Goal: Information Seeking & Learning: Understand process/instructions

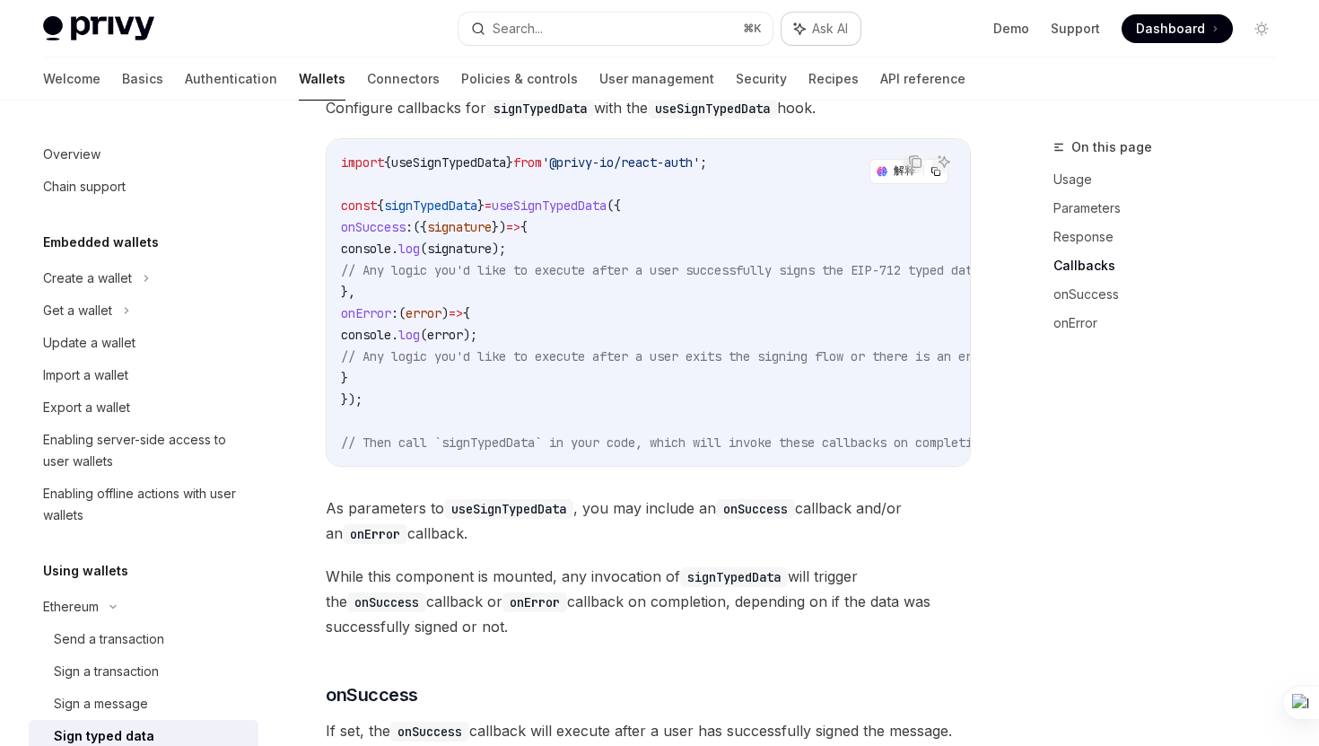
scroll to position [312, 0]
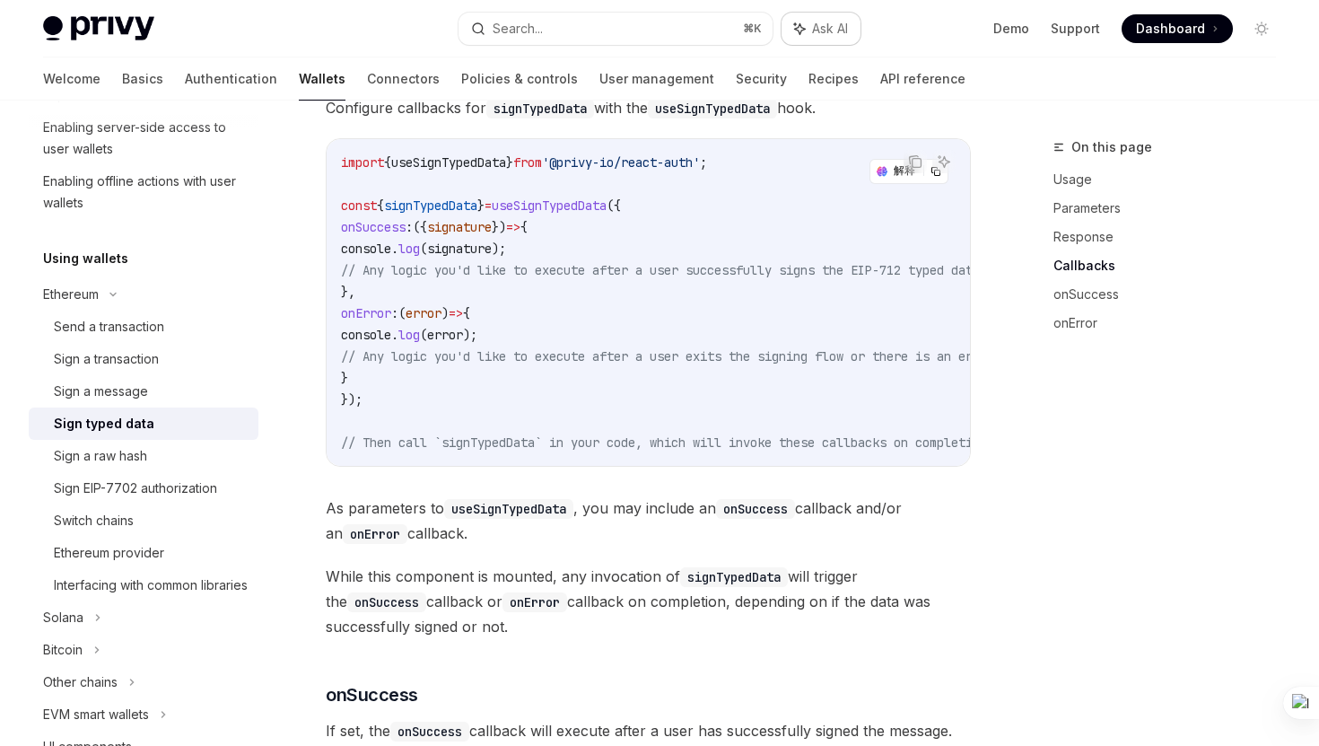
type textarea "*"
click at [678, 34] on button "Search... ⌘ K" at bounding box center [615, 29] width 313 height 32
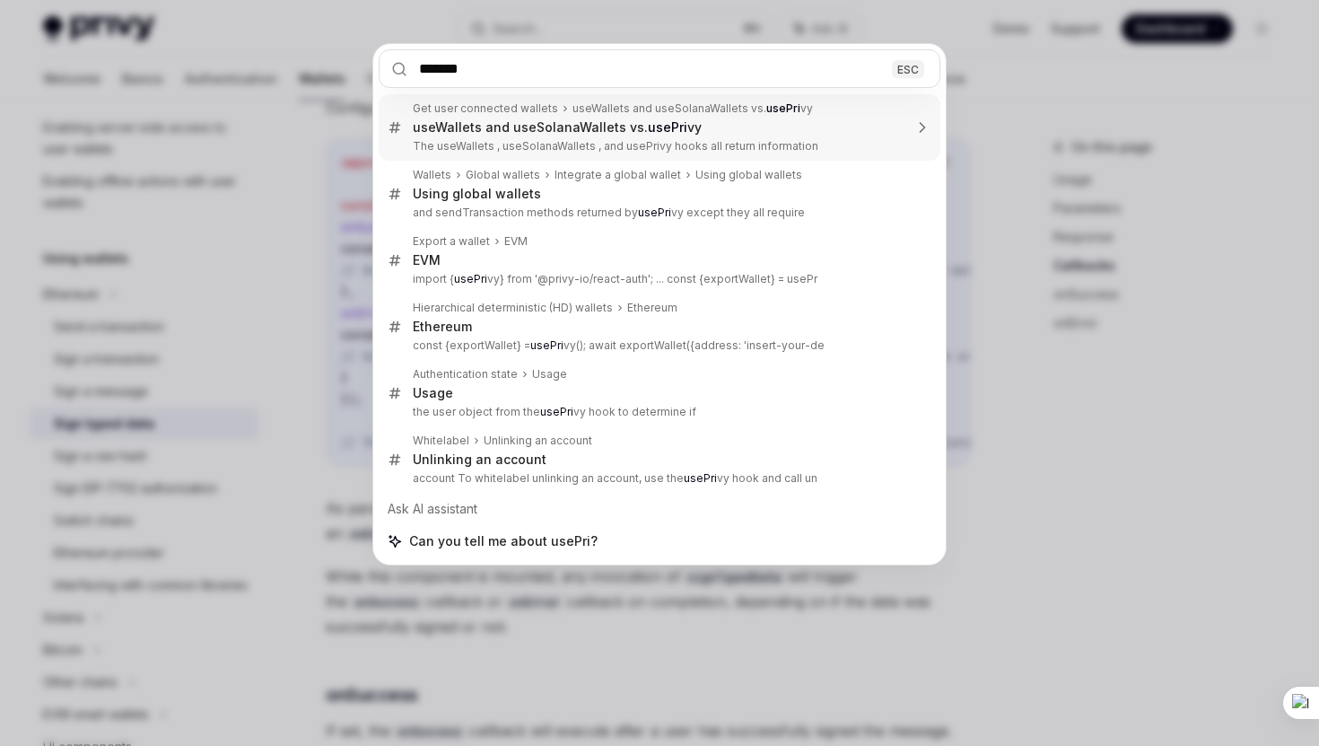
type input "********"
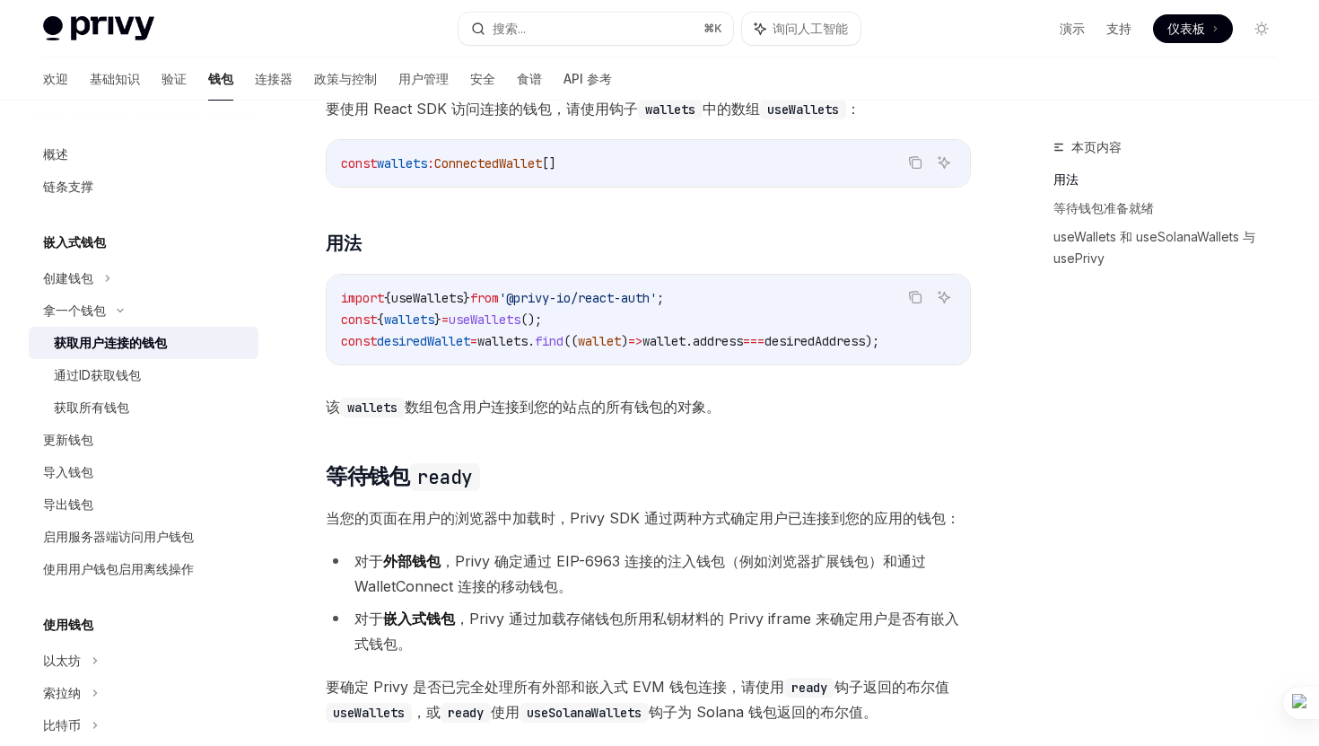
scroll to position [600, 0]
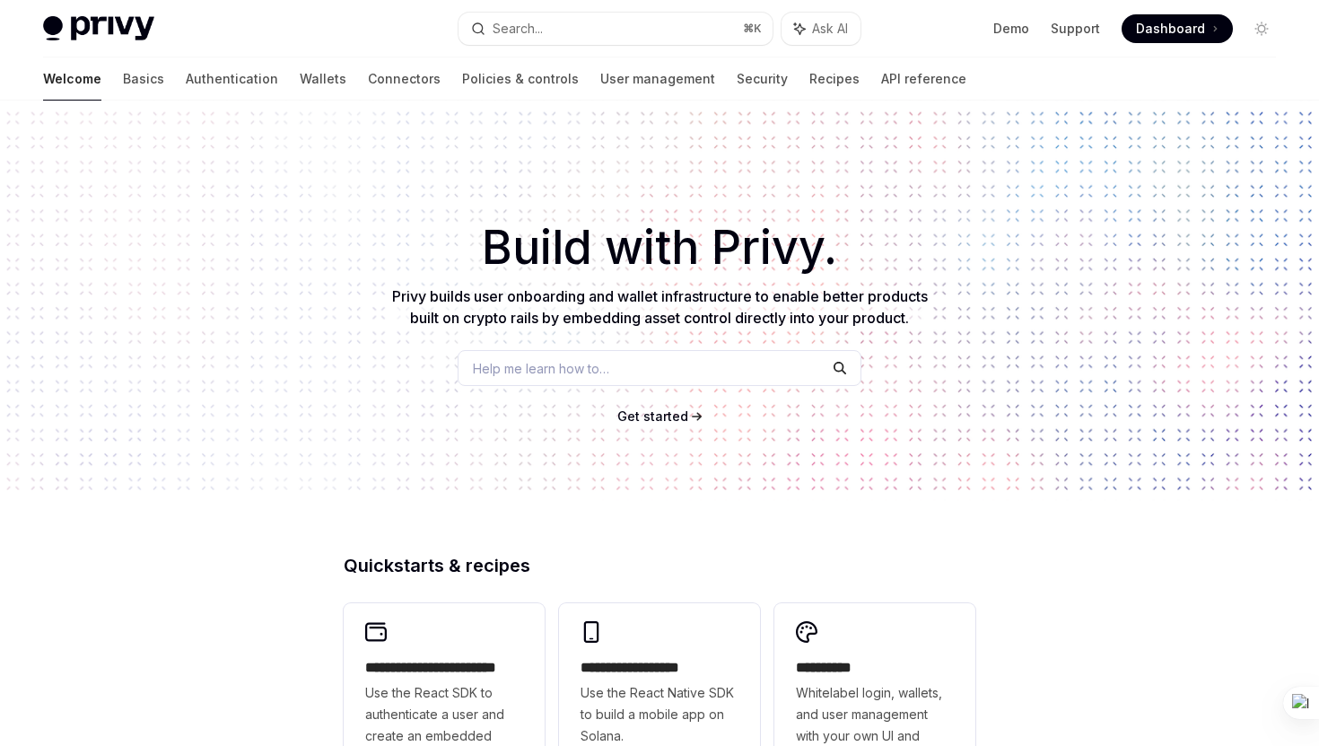
scroll to position [43, 0]
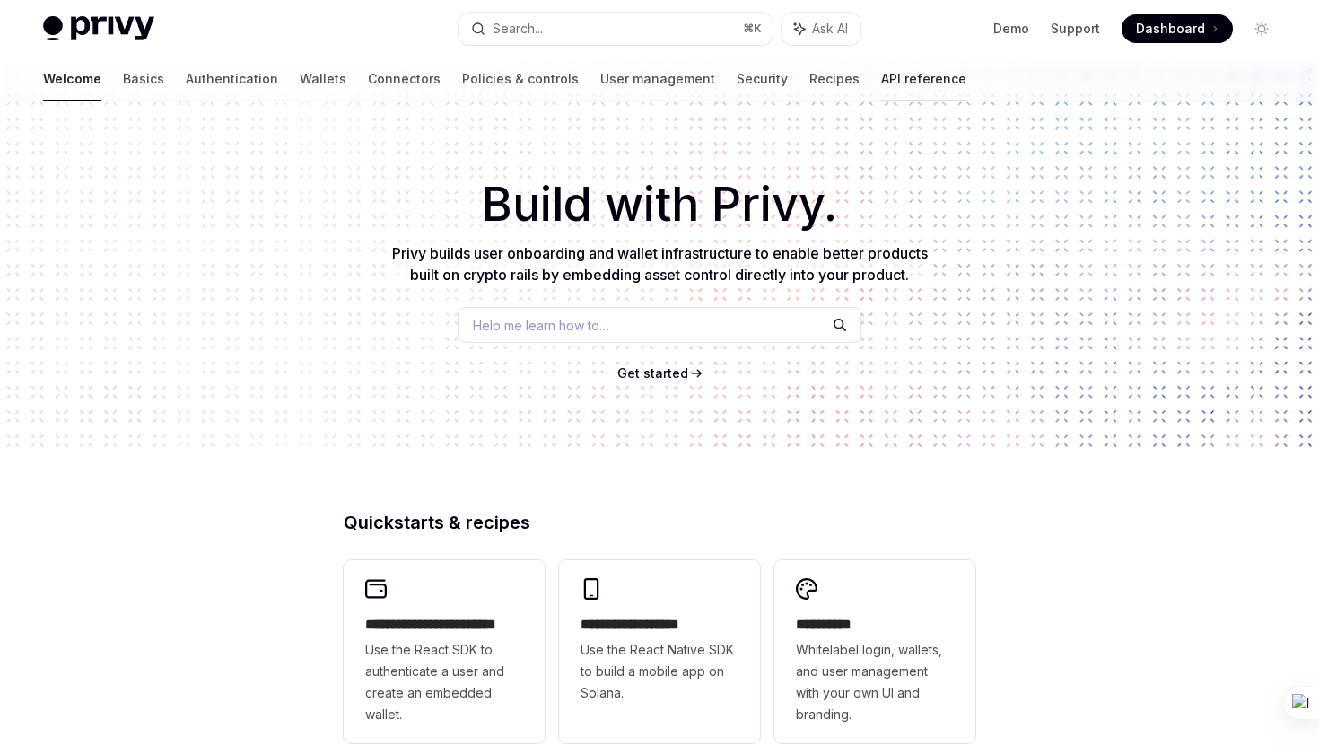
click at [881, 76] on link "API reference" at bounding box center [923, 78] width 85 height 43
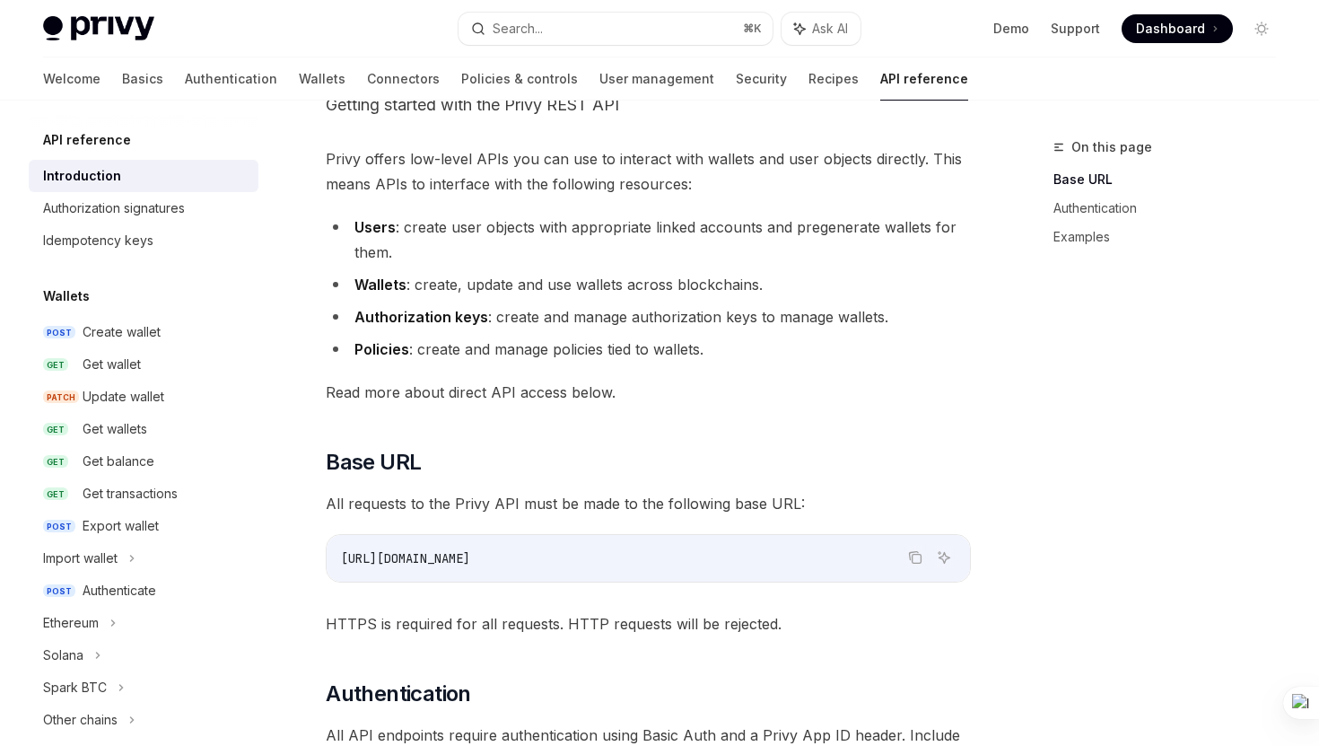
scroll to position [133, 0]
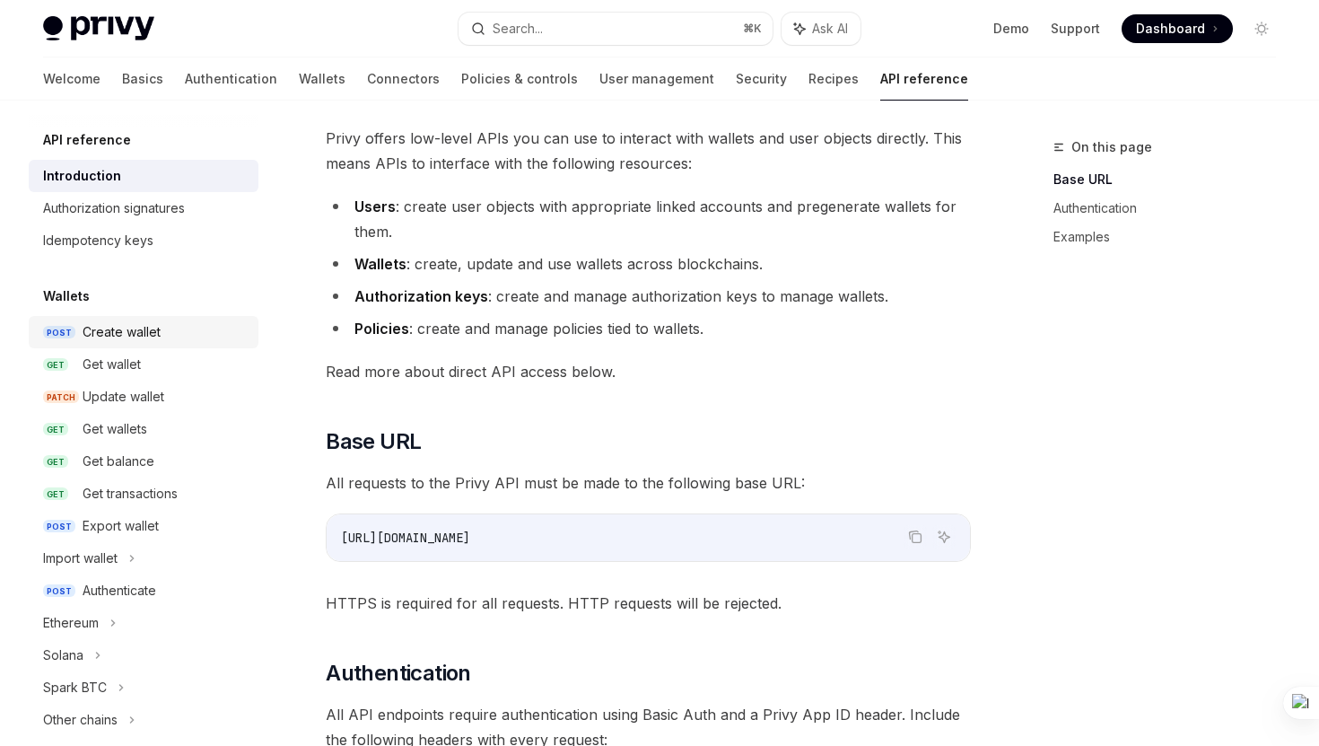
click at [140, 339] on div "Create wallet" at bounding box center [122, 332] width 78 height 22
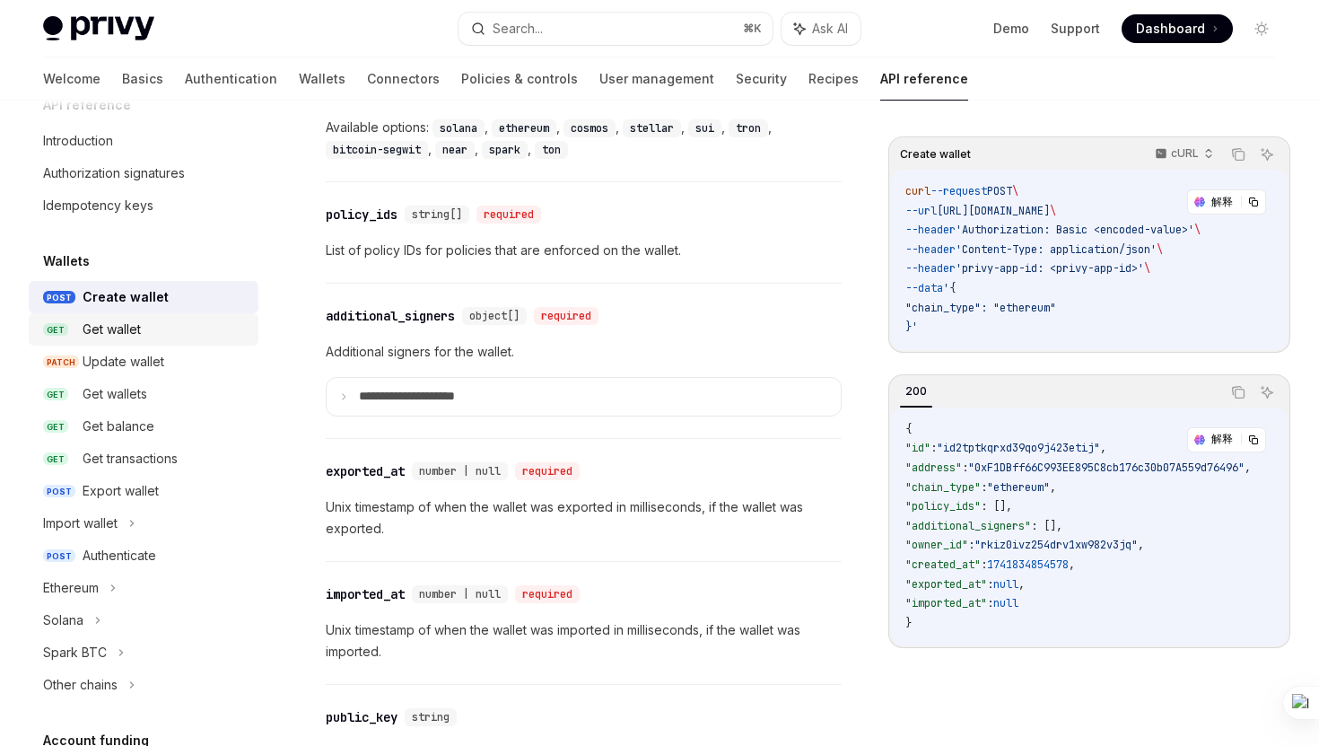
scroll to position [28, 0]
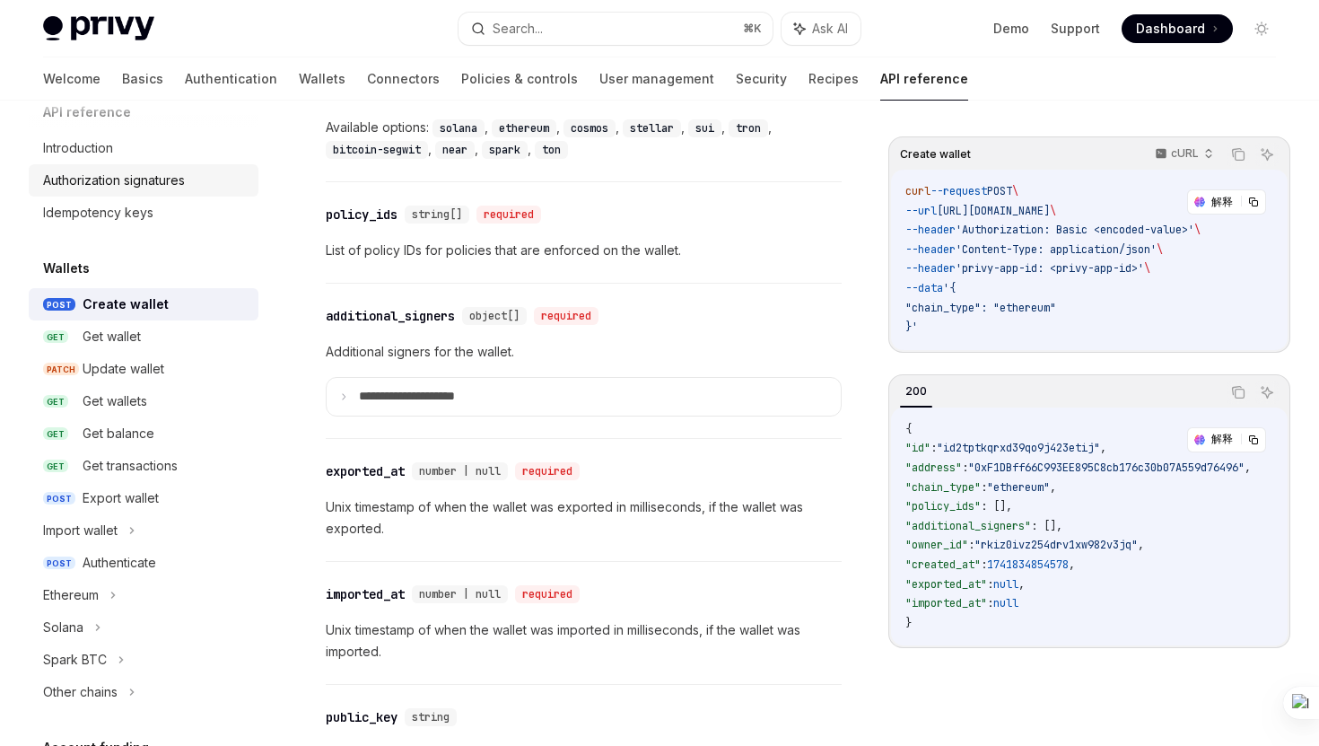
click at [143, 182] on div "Authorization signatures" at bounding box center [114, 181] width 142 height 22
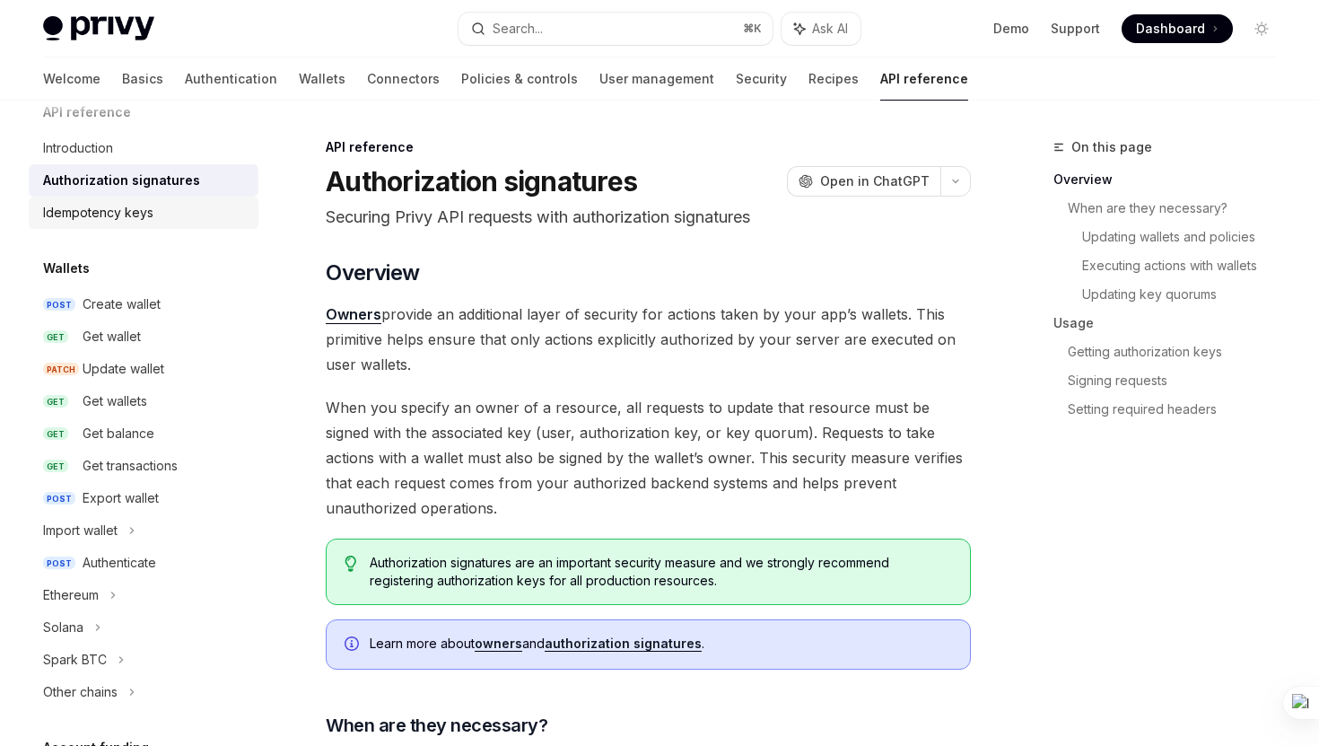
click at [116, 213] on div "Idempotency keys" at bounding box center [98, 213] width 110 height 22
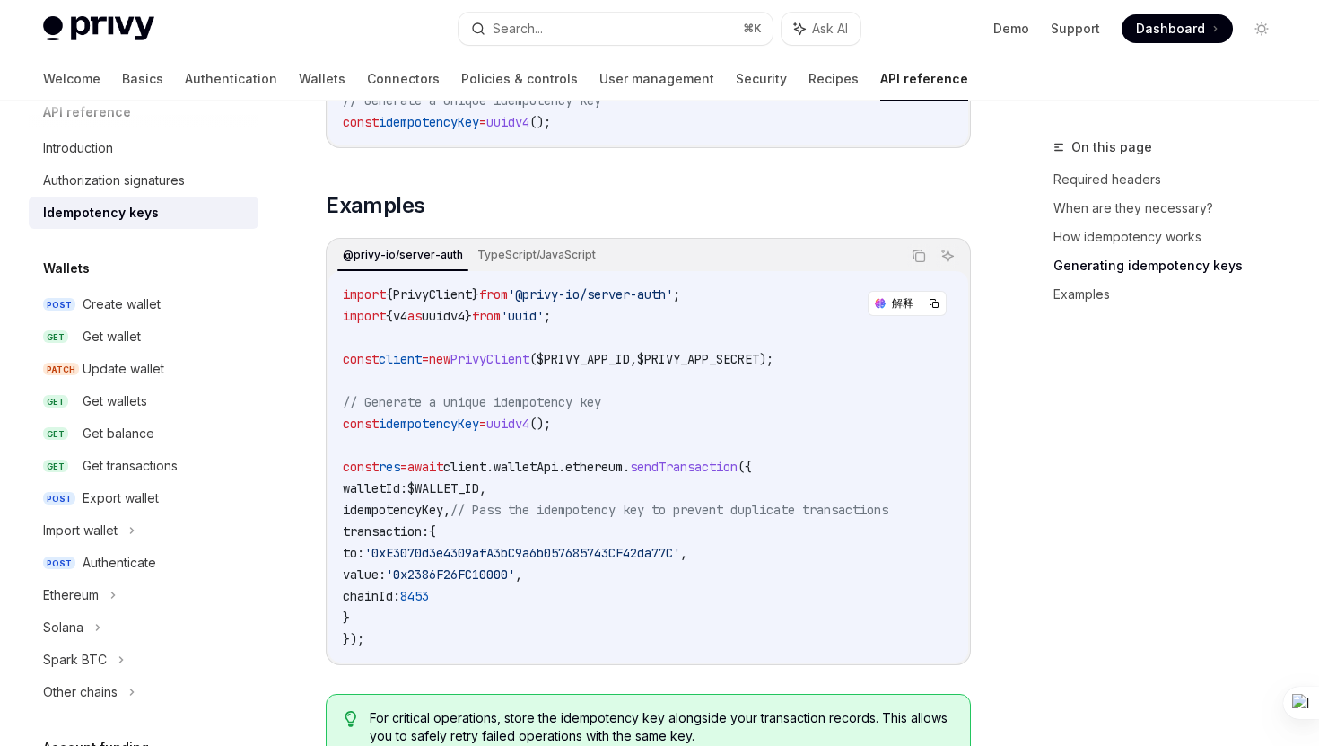
scroll to position [1735, 0]
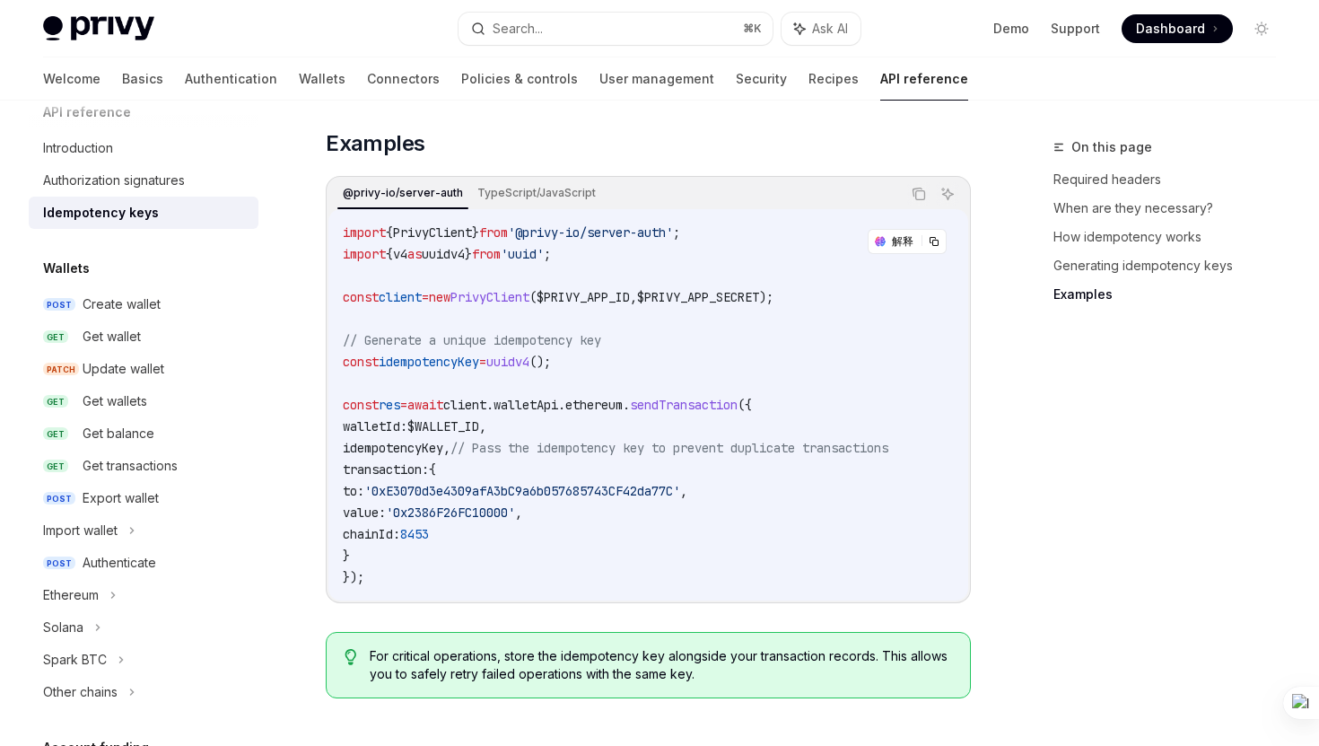
click at [627, 224] on span "'@privy-io/server-auth'" at bounding box center [590, 232] width 165 height 16
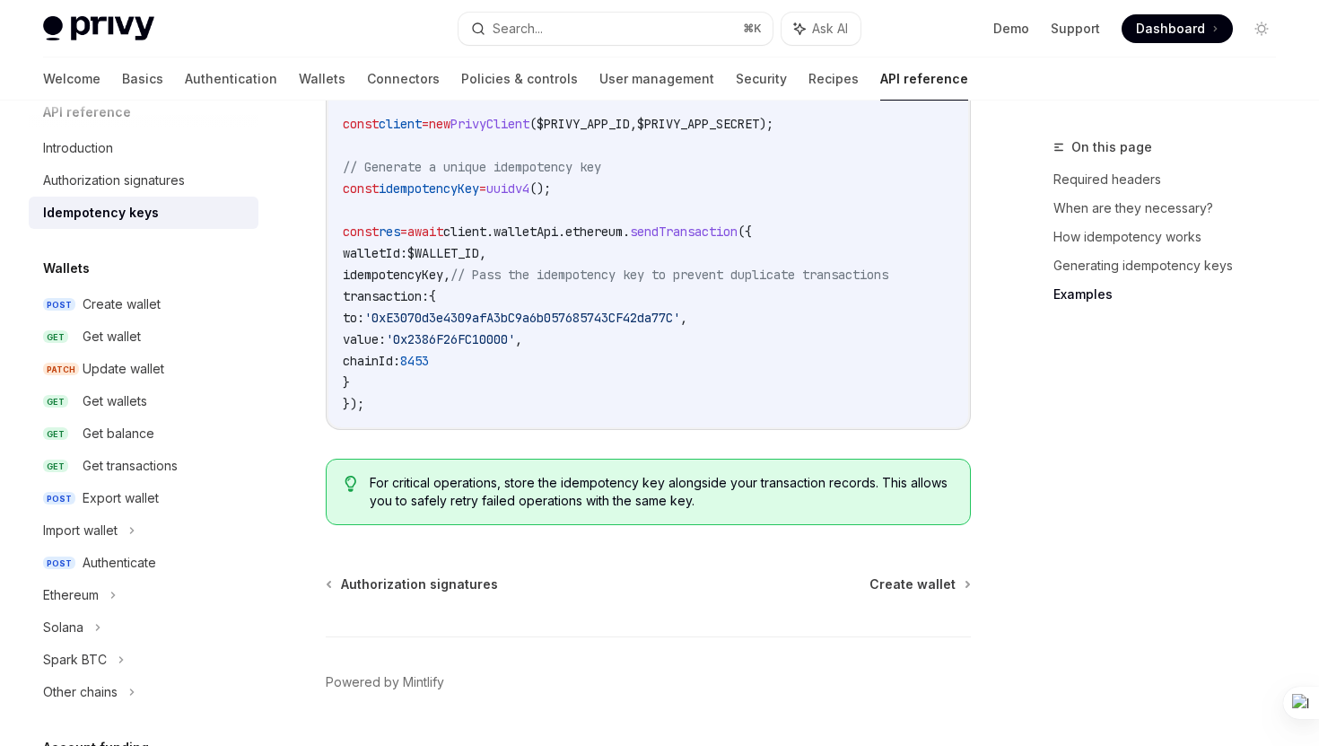
scroll to position [1924, 0]
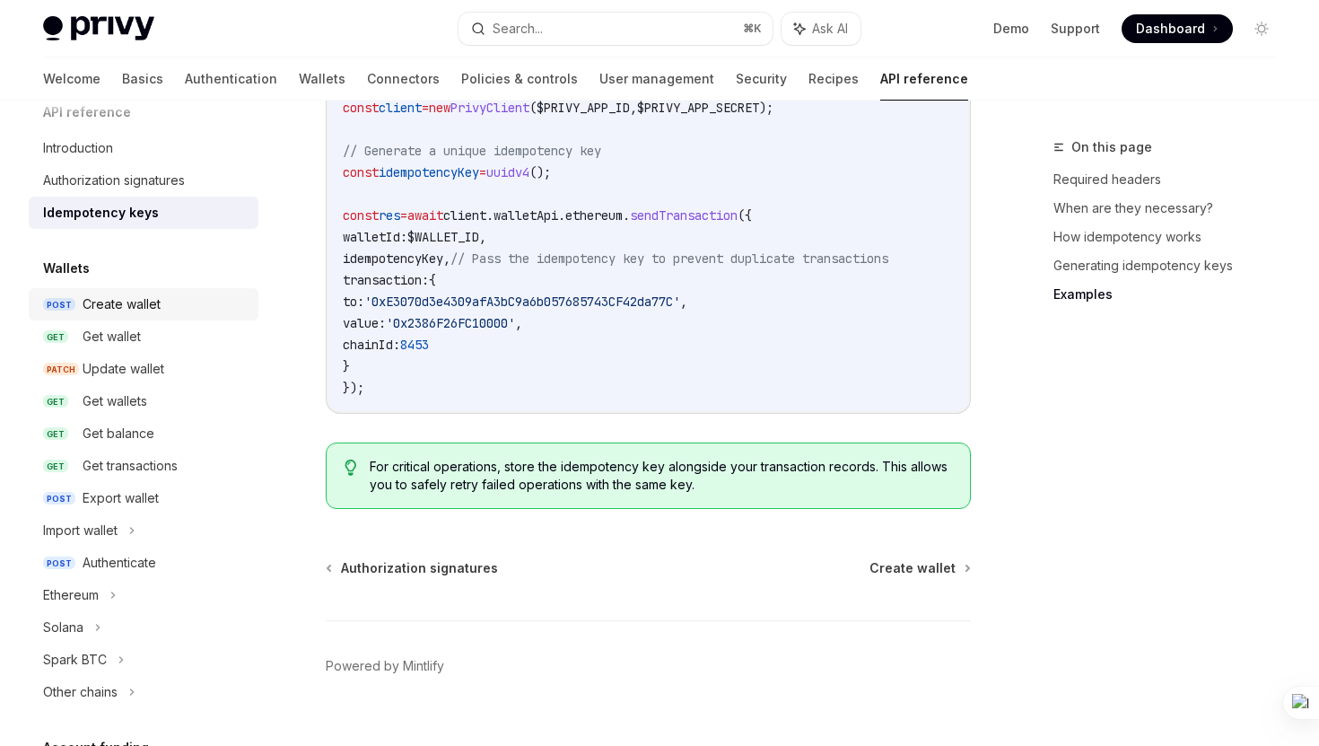
click at [120, 311] on div "Create wallet" at bounding box center [122, 304] width 78 height 22
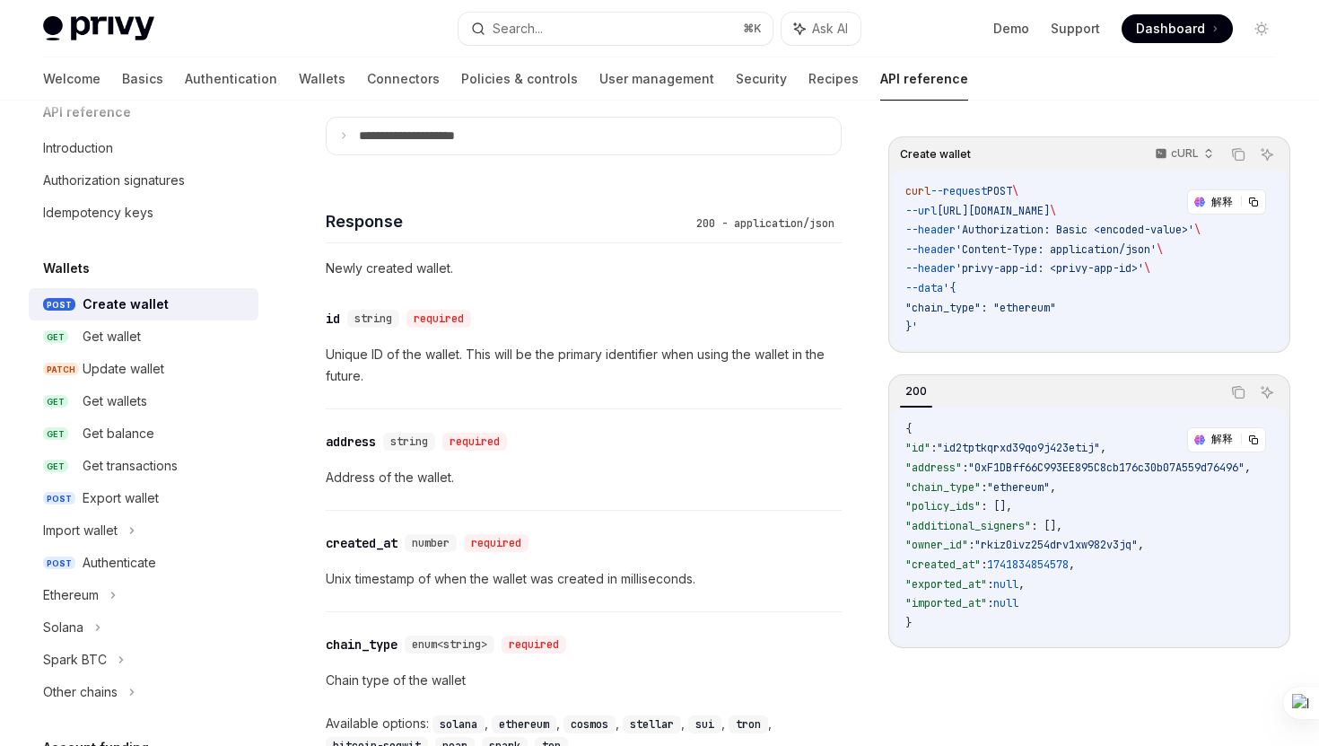
scroll to position [1640, 0]
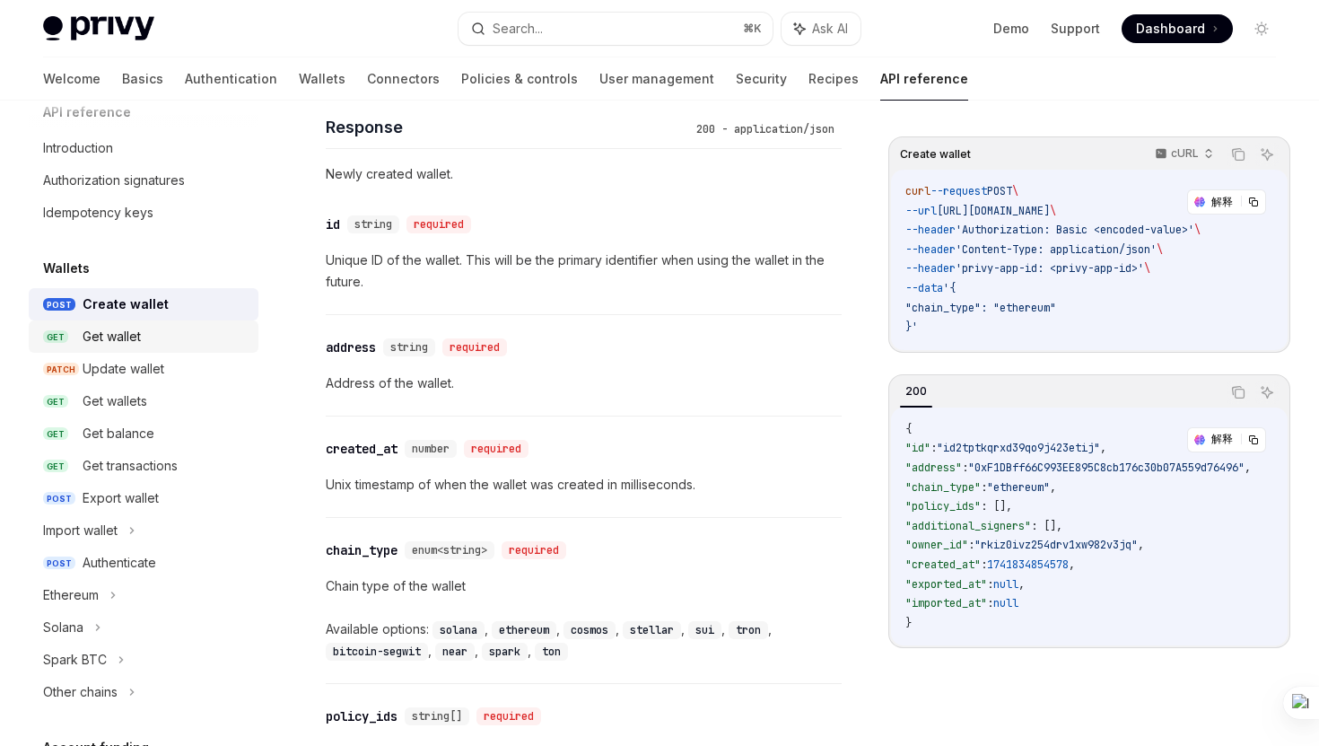
click at [106, 337] on div "Get wallet" at bounding box center [112, 337] width 58 height 22
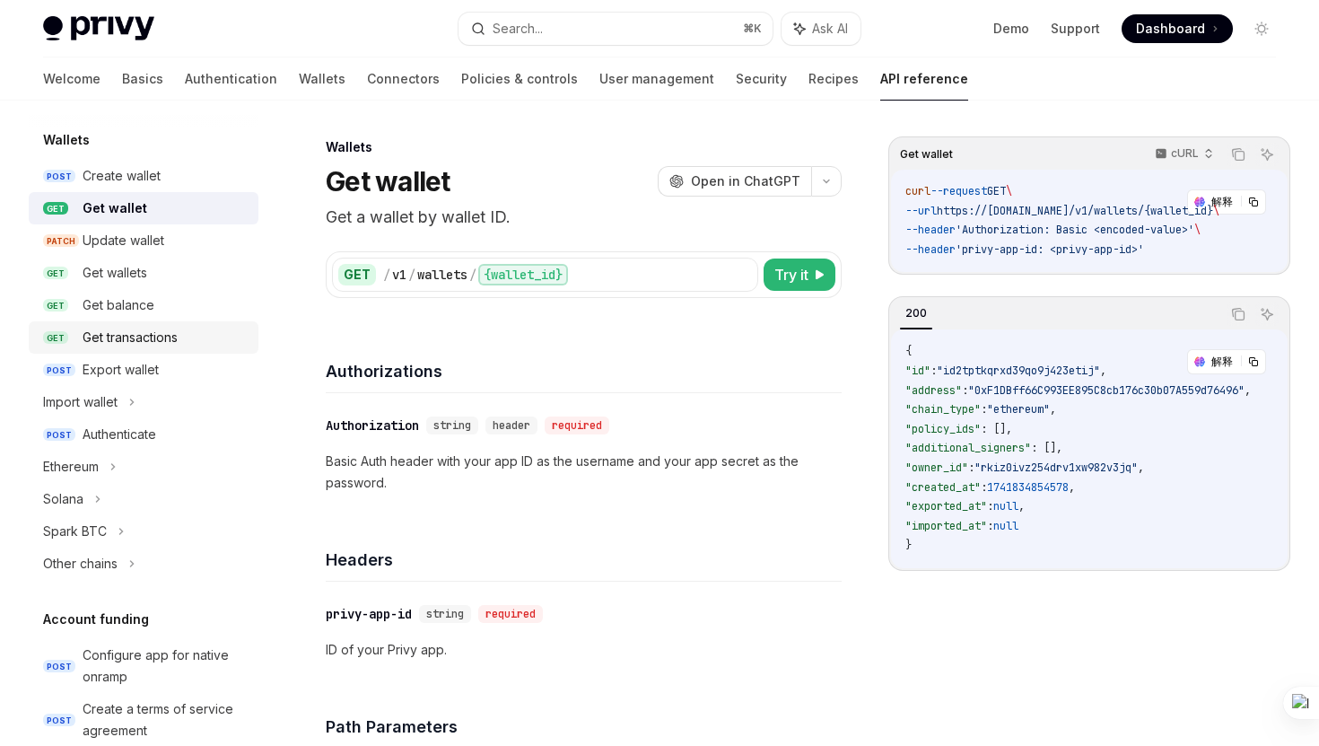
scroll to position [163, 0]
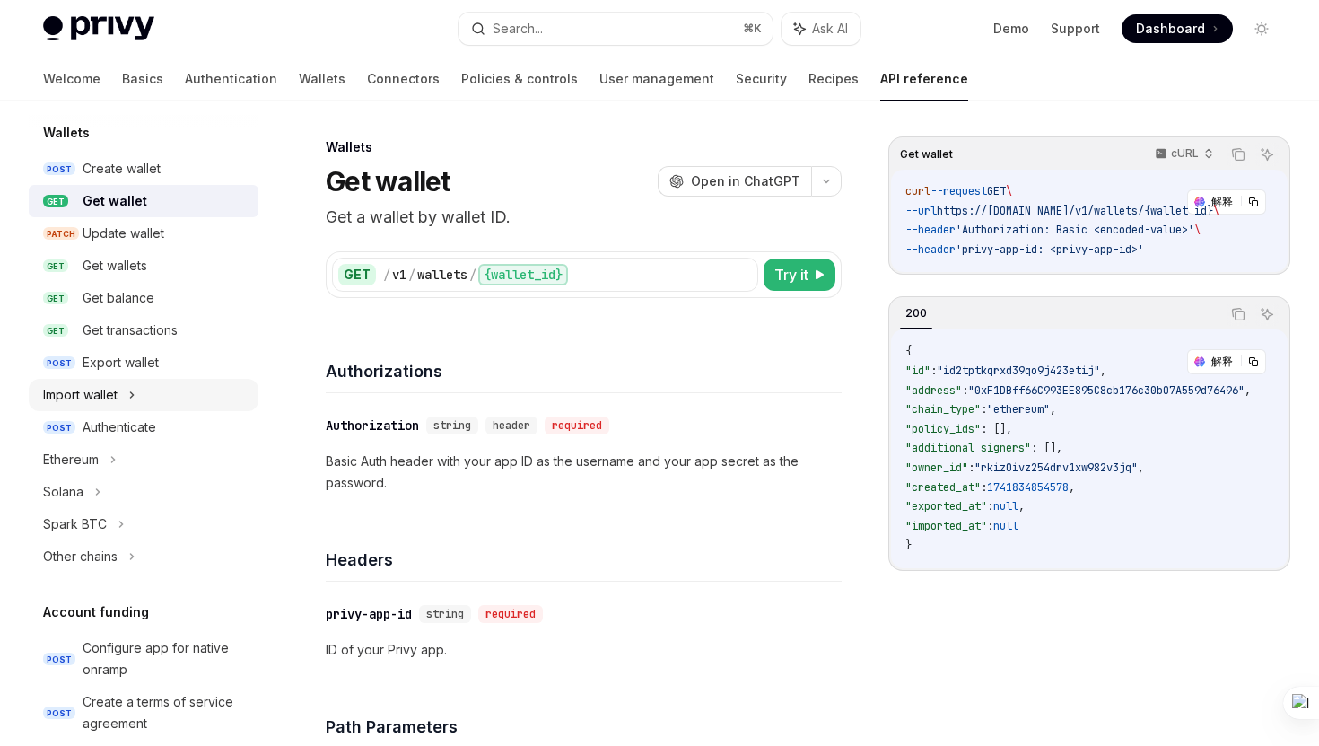
click at [136, 396] on icon at bounding box center [131, 395] width 7 height 22
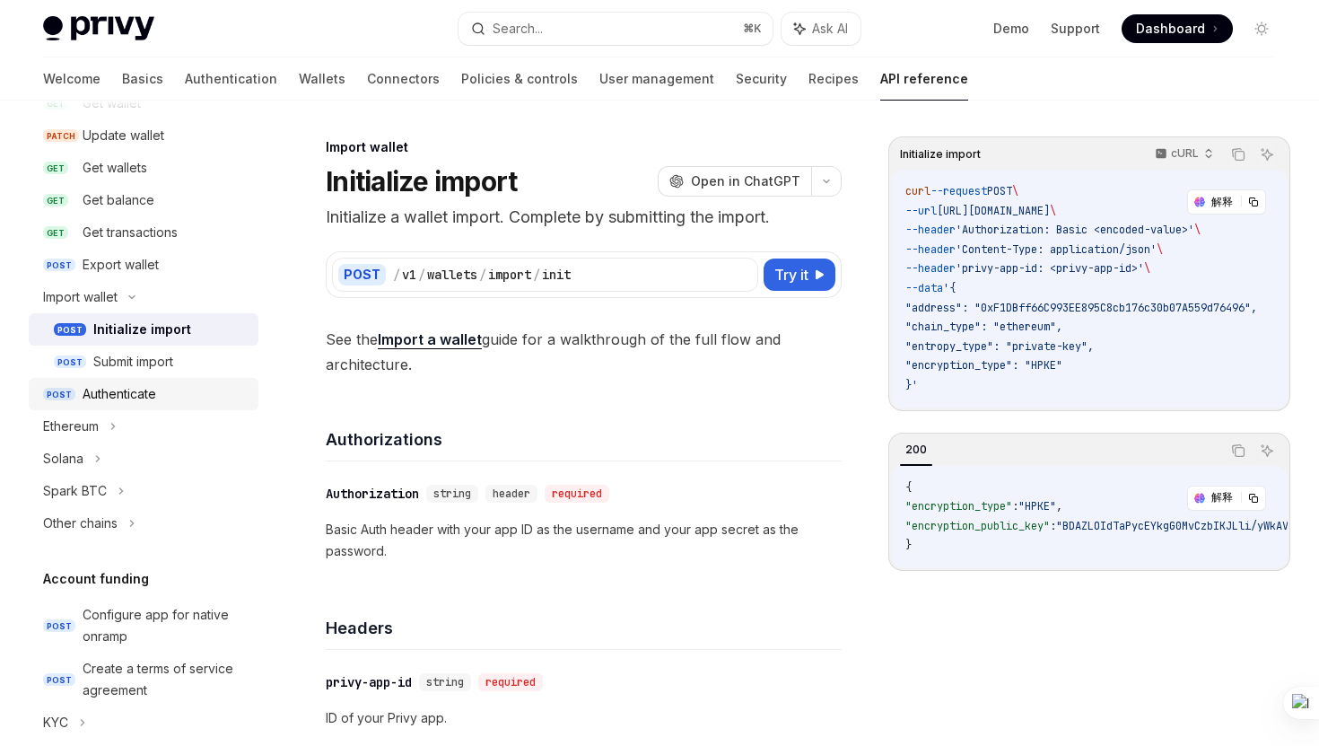
scroll to position [264, 0]
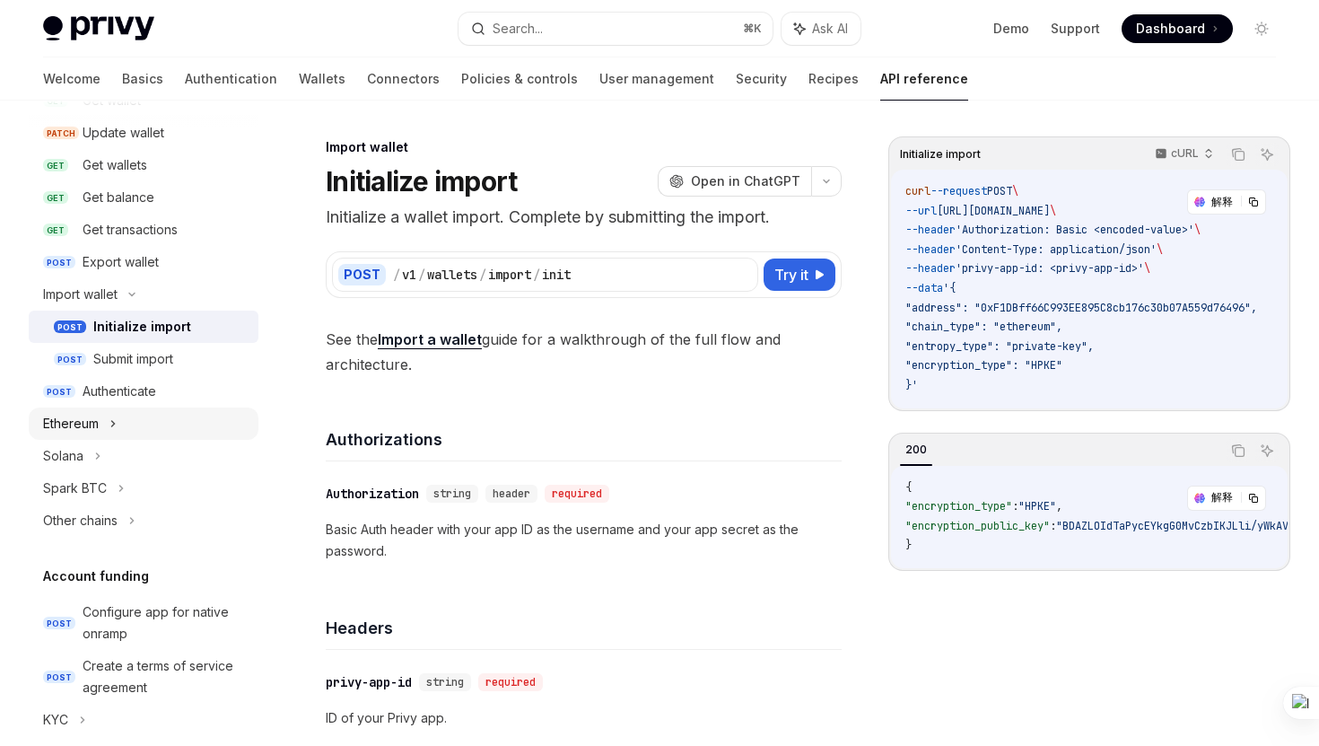
click at [90, 424] on div "Ethereum" at bounding box center [71, 424] width 56 height 22
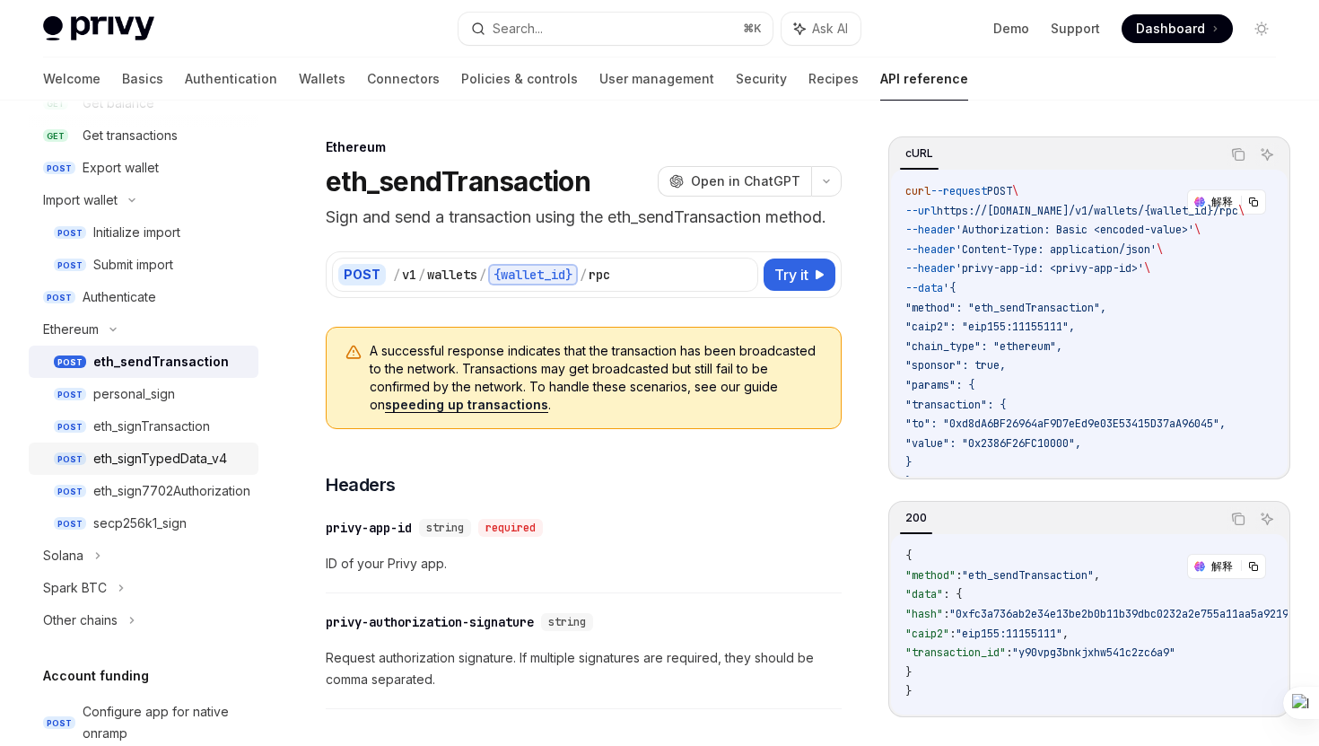
scroll to position [415, 0]
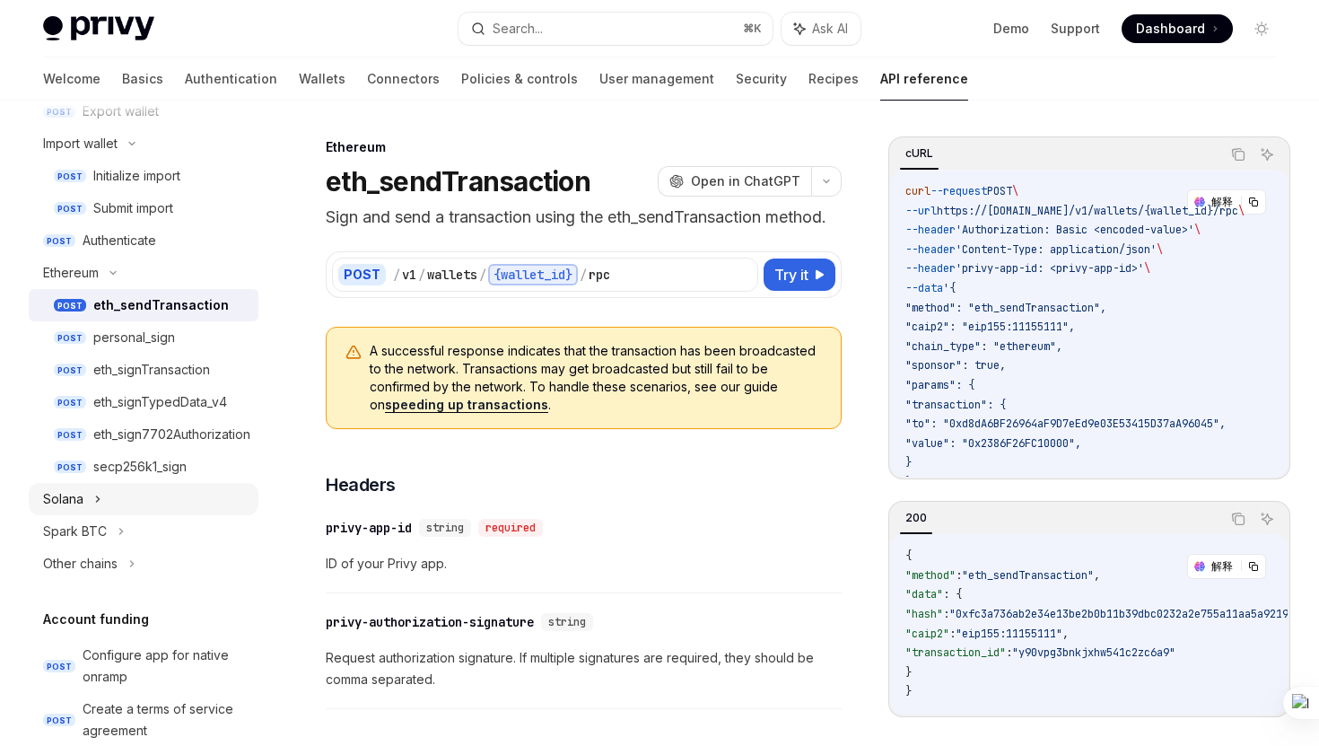
click at [122, 512] on div "Solana" at bounding box center [144, 499] width 230 height 32
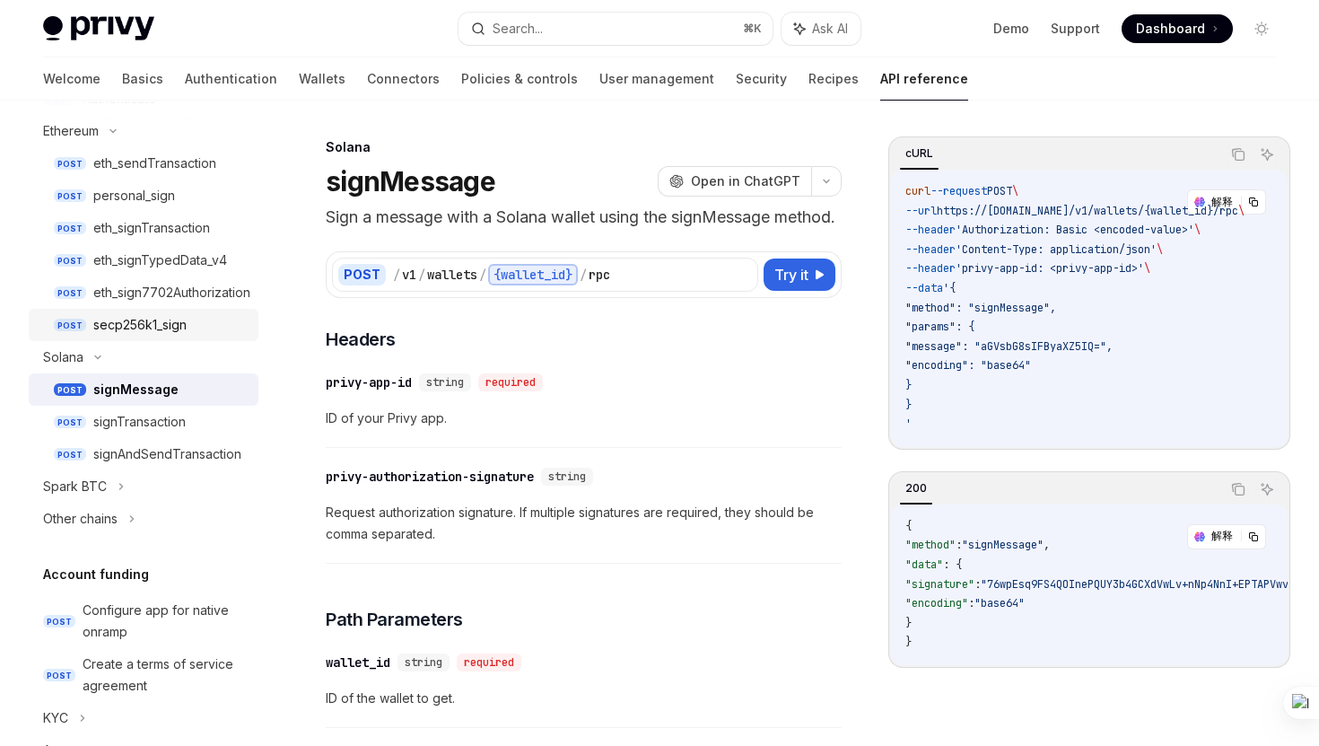
scroll to position [558, 0]
click at [106, 507] on div "Other chains" at bounding box center [80, 517] width 74 height 22
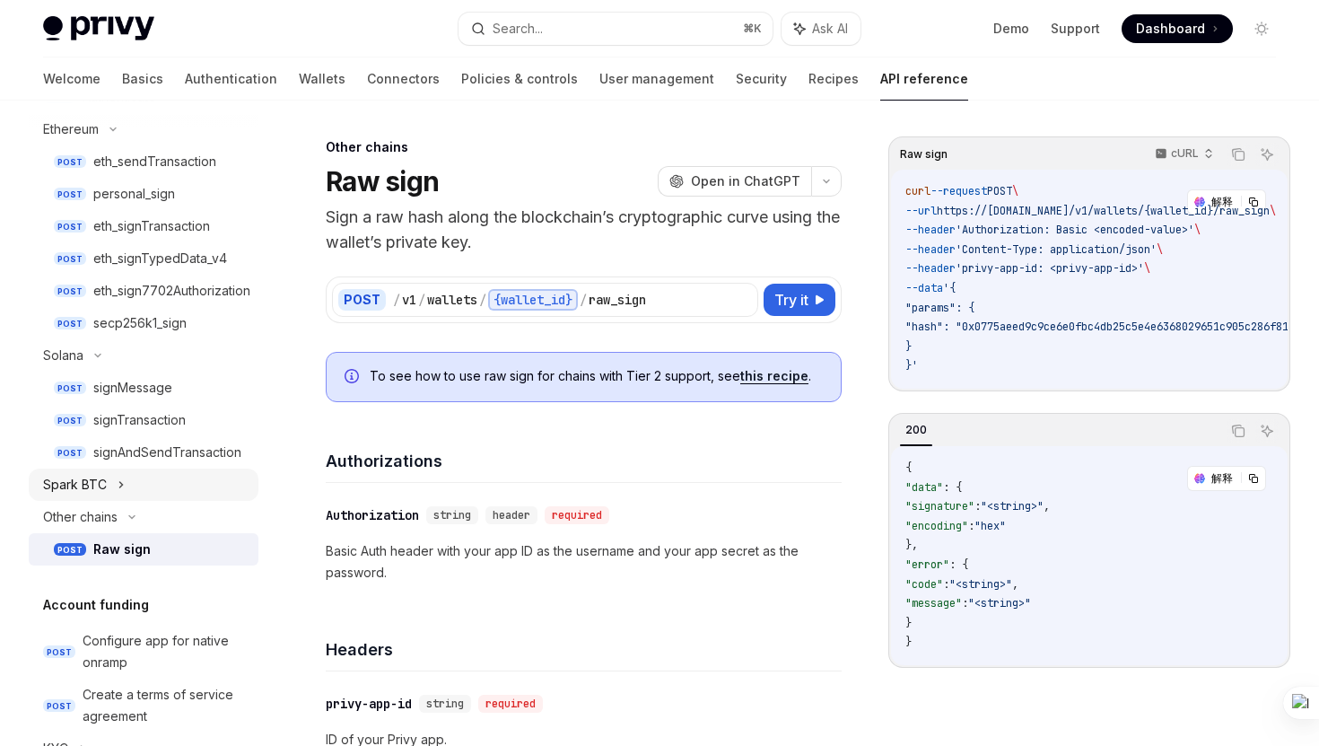
click at [118, 484] on icon at bounding box center [121, 485] width 7 height 22
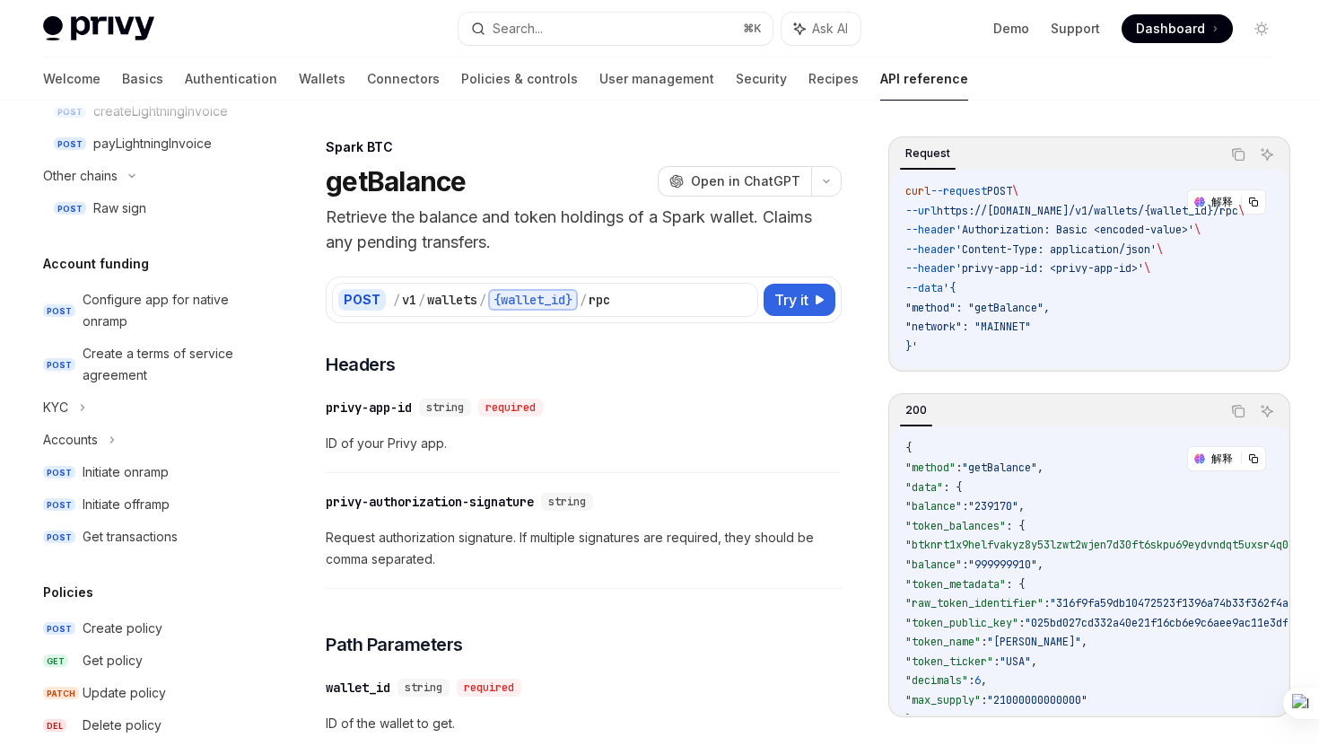
scroll to position [1166, 0]
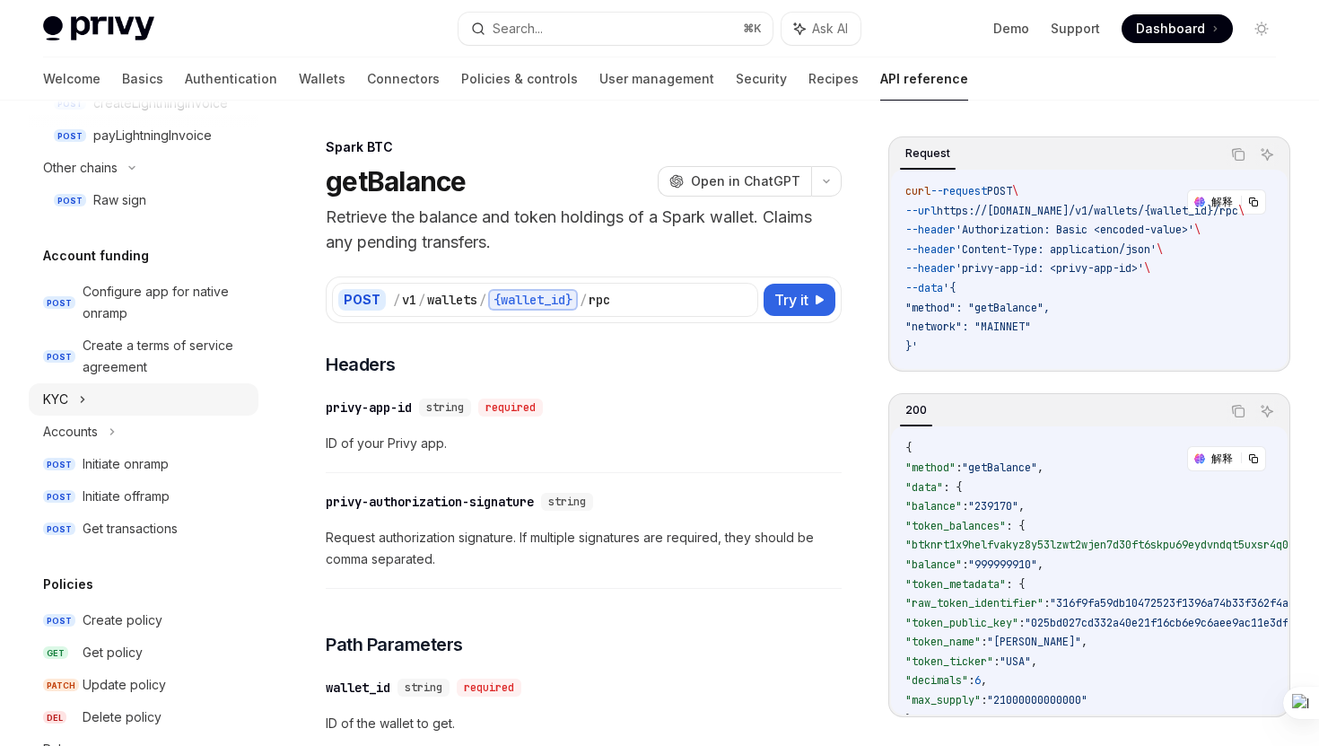
click at [80, 398] on icon at bounding box center [82, 400] width 7 height 22
type textarea "*"
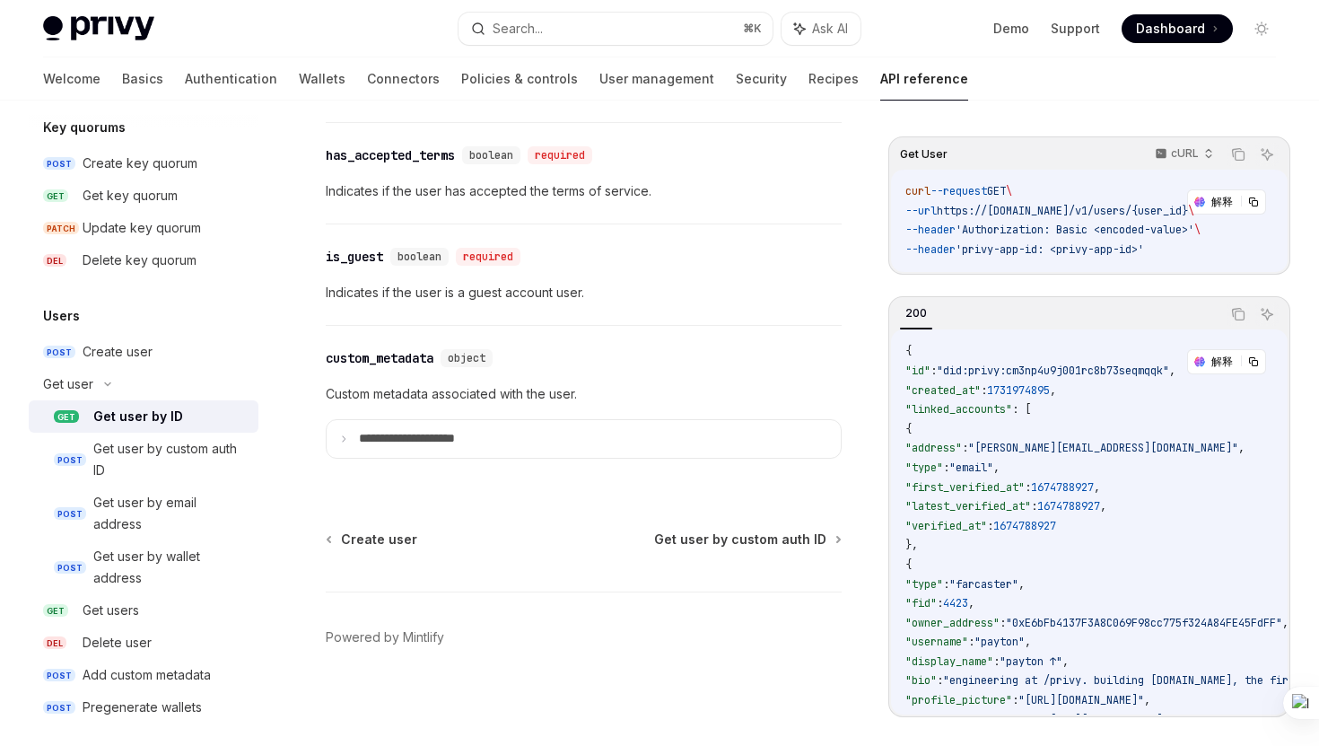
scroll to position [2261, 0]
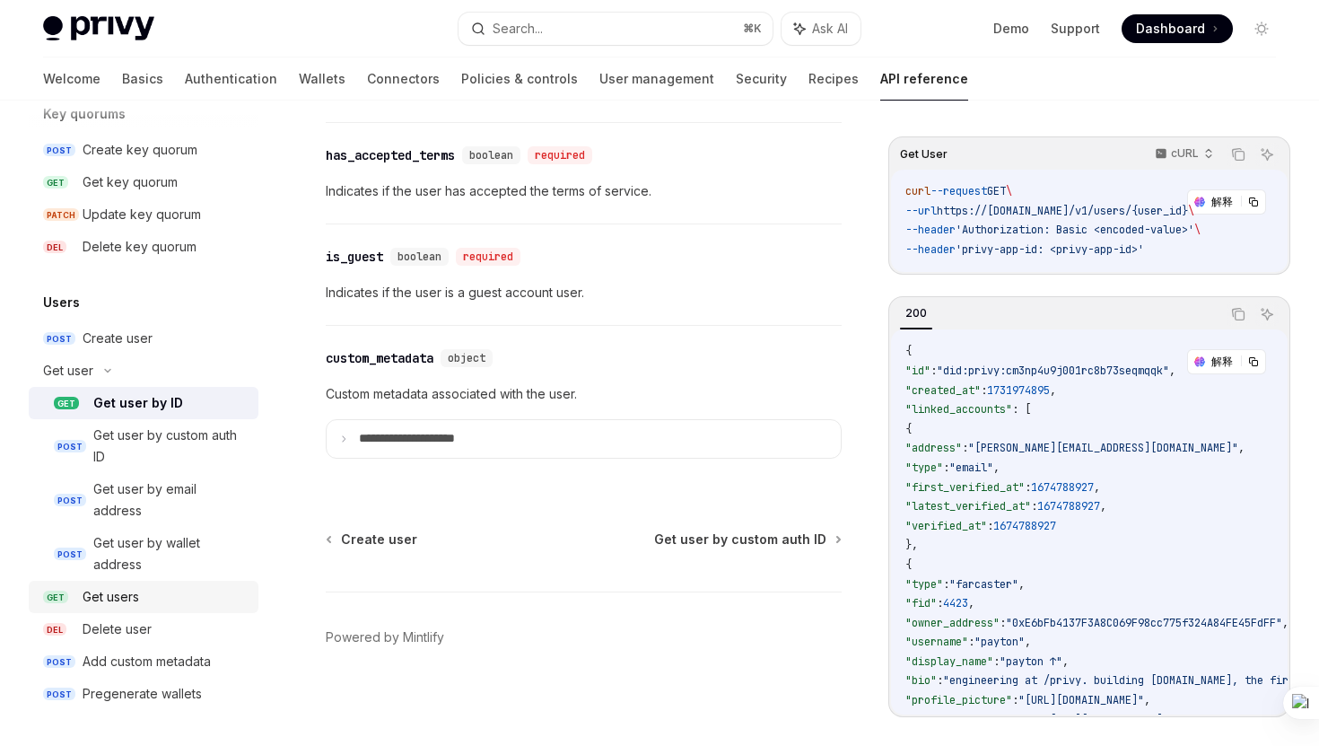
click at [131, 600] on div "Get users" at bounding box center [111, 597] width 57 height 22
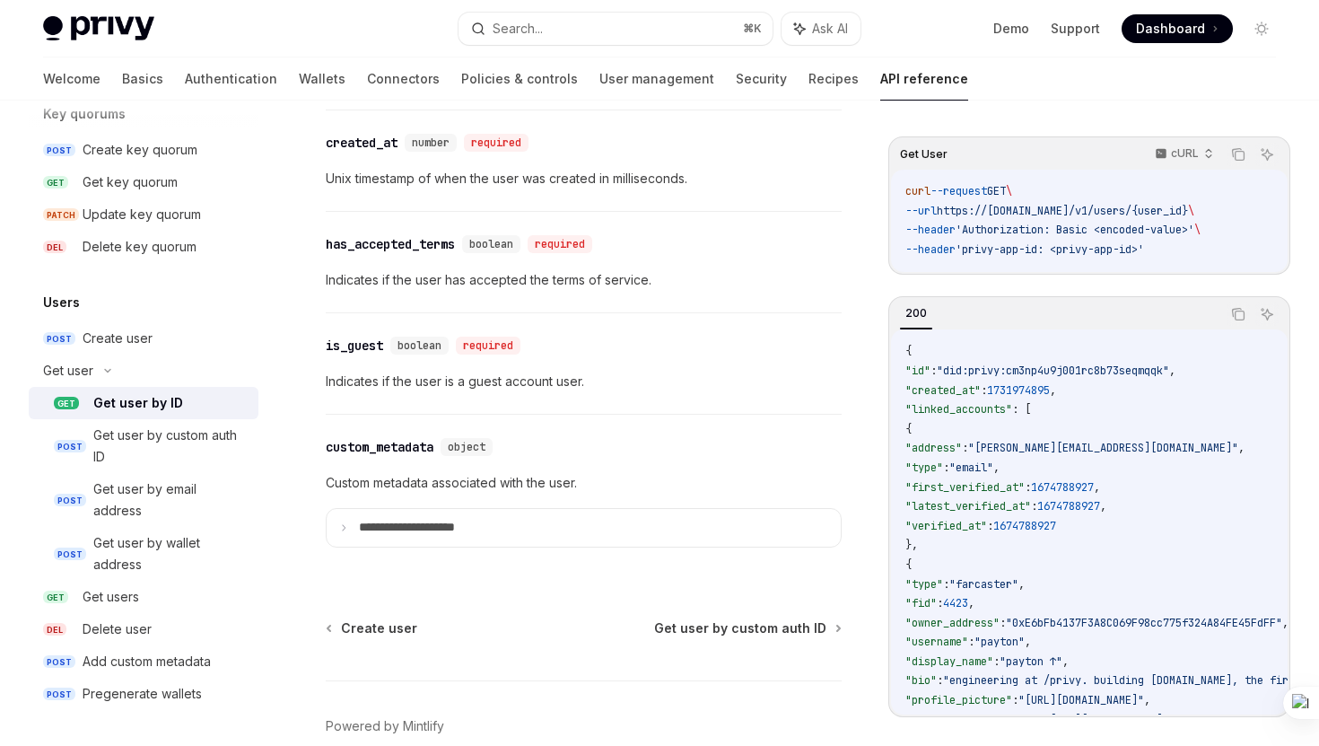
scroll to position [1592, 0]
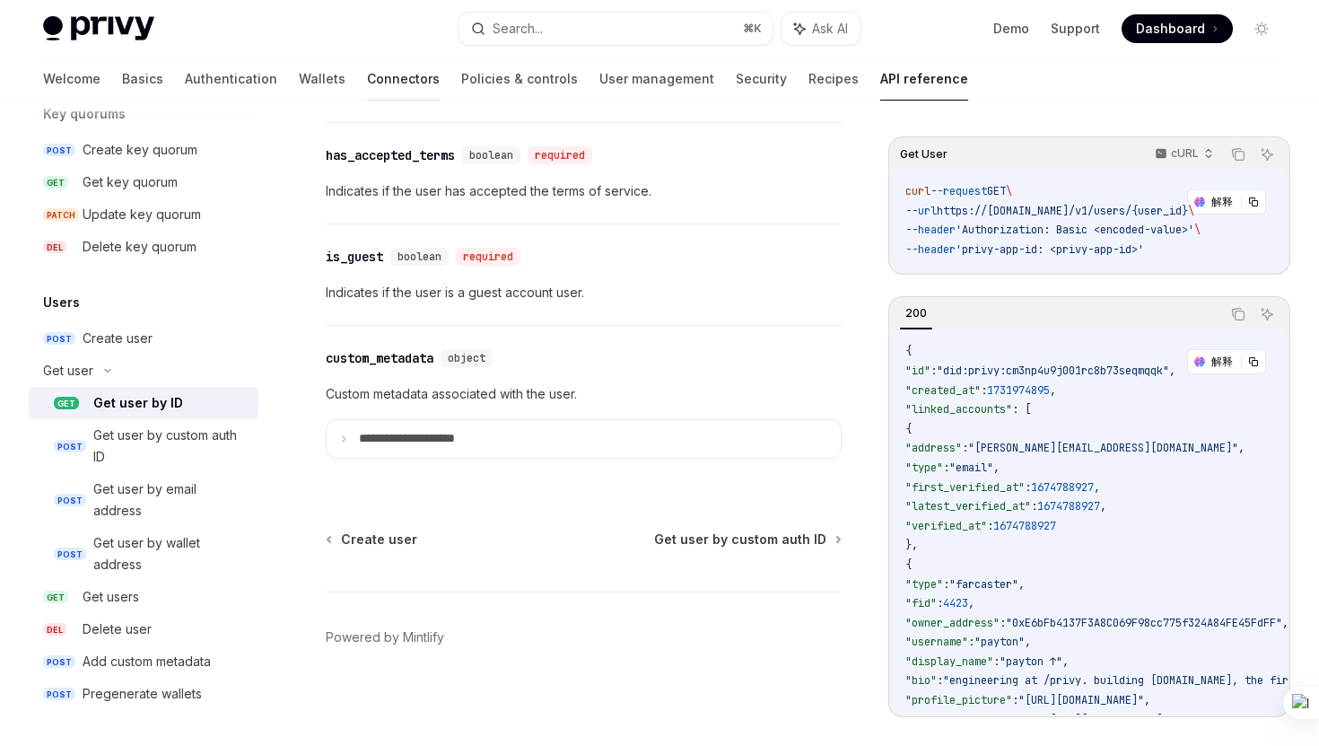
click at [367, 83] on link "Connectors" at bounding box center [403, 78] width 73 height 43
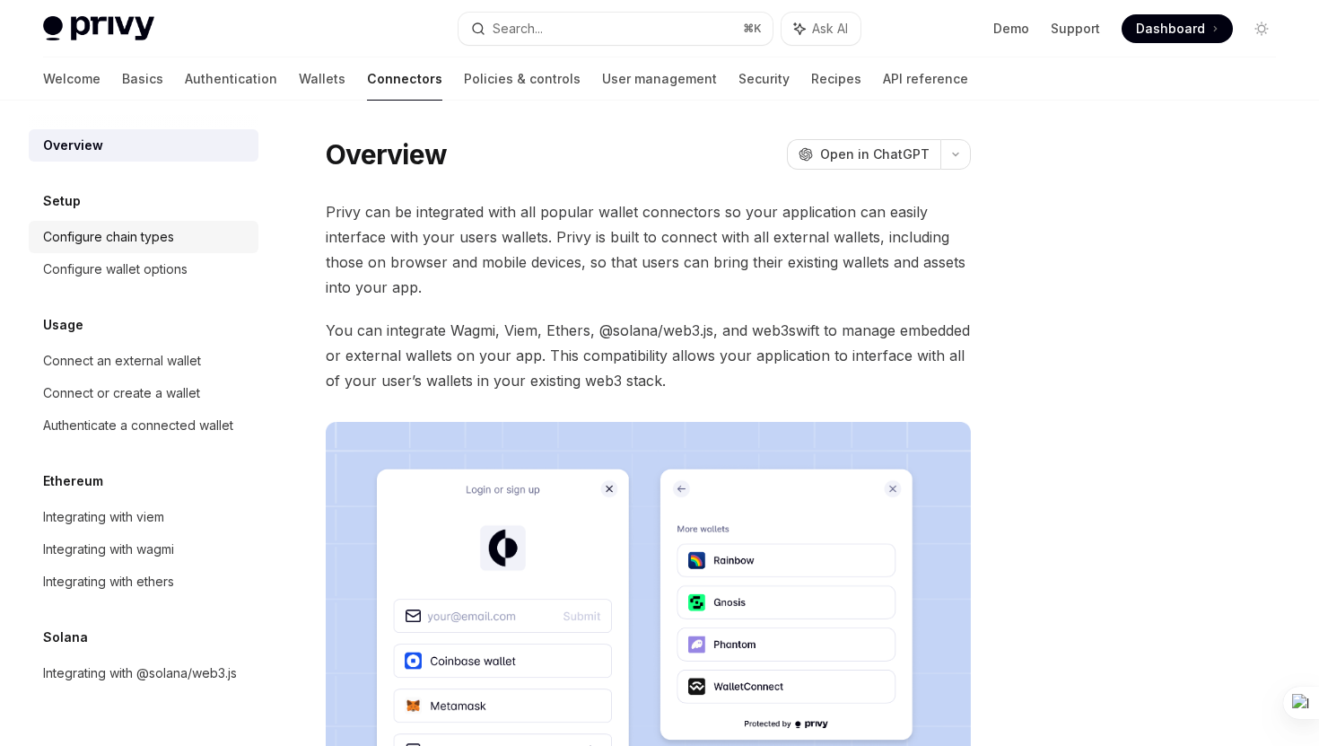
click at [107, 241] on div "Configure chain types" at bounding box center [108, 237] width 131 height 22
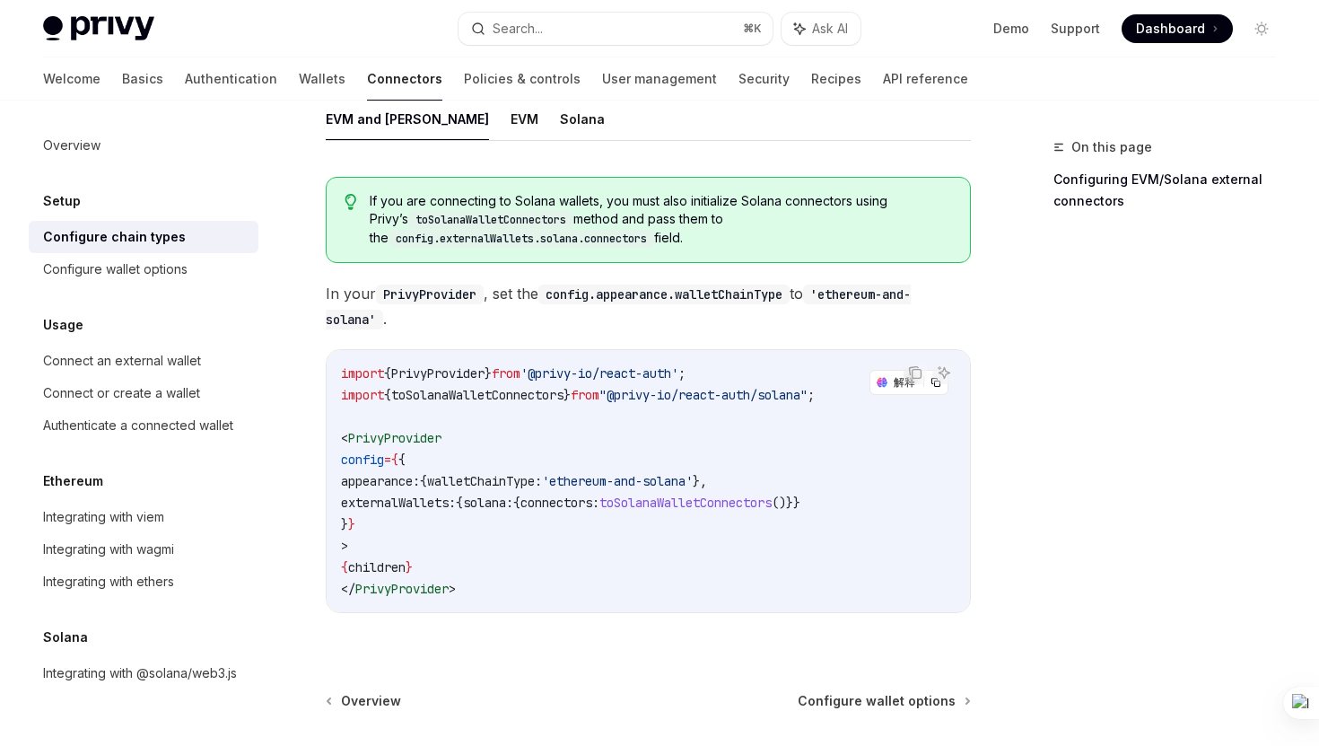
scroll to position [334, 0]
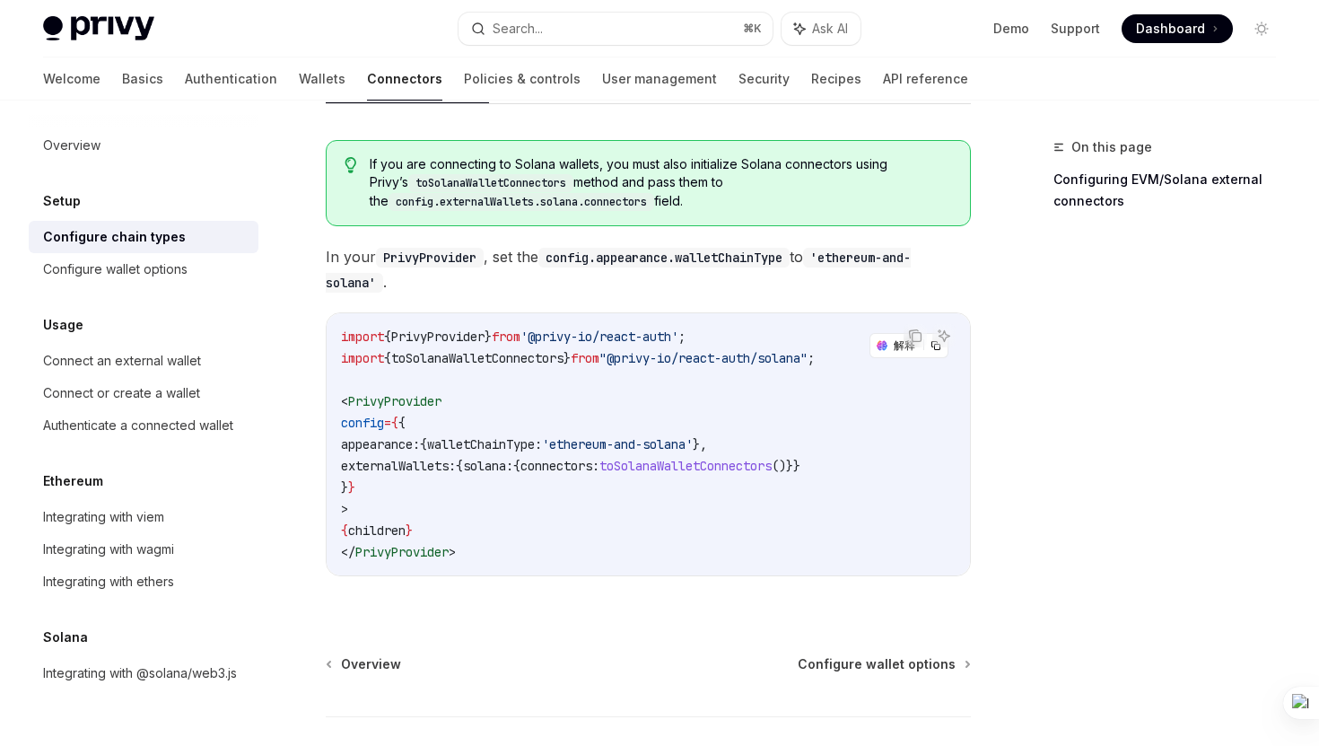
click at [701, 350] on span ""@privy-io/react-auth/solana"" at bounding box center [704, 358] width 208 height 16
click at [797, 350] on span ""@privy-io/react-auth/solana"" at bounding box center [704, 358] width 208 height 16
click at [360, 399] on code "import { PrivyProvider } from '@privy-io/react-auth' ; import { toSolanaWalletC…" at bounding box center [648, 444] width 615 height 237
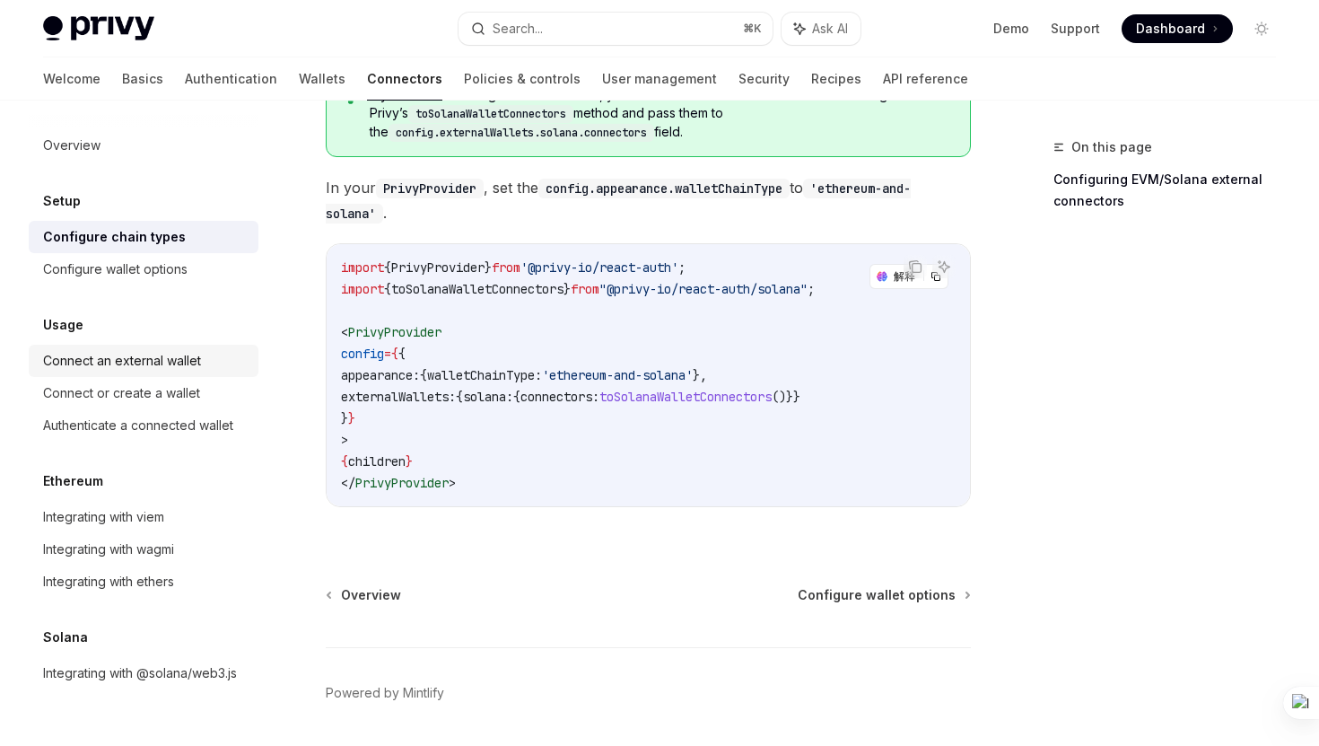
scroll to position [416, 0]
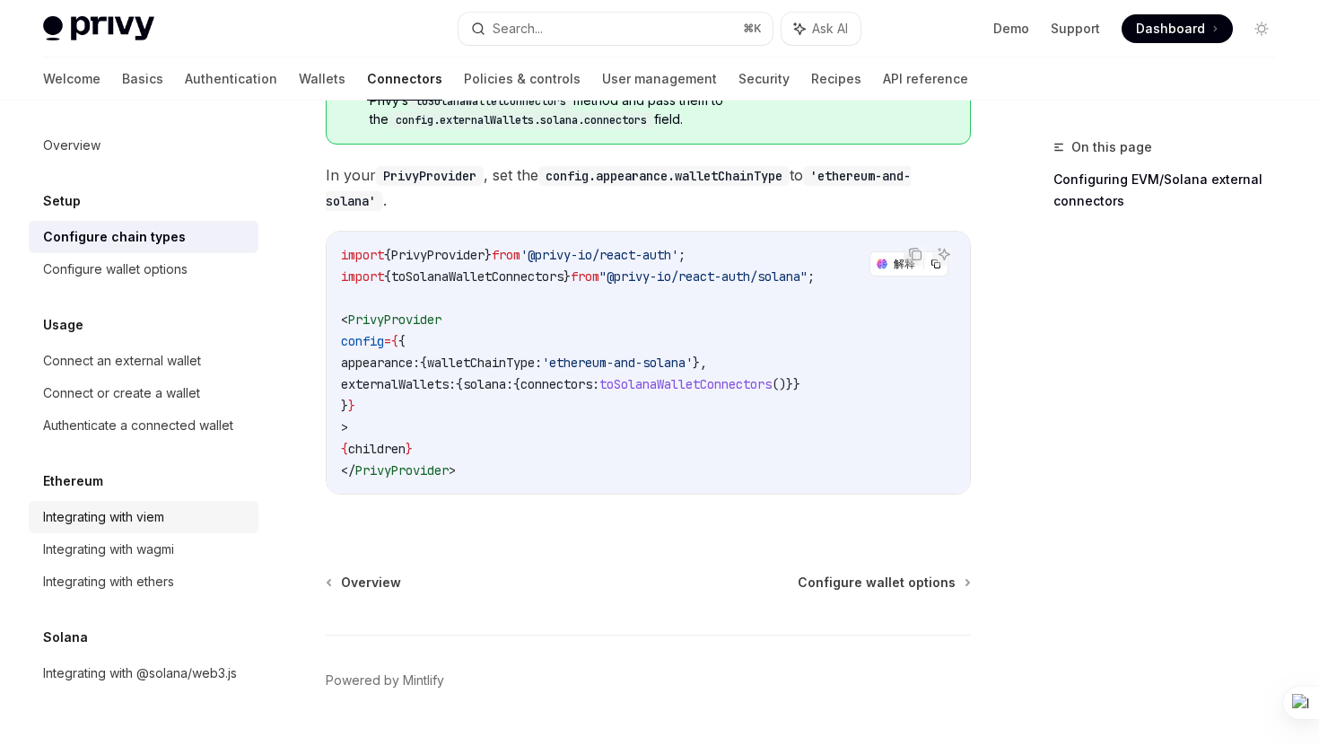
click at [138, 520] on div "Integrating with viem" at bounding box center [103, 517] width 121 height 22
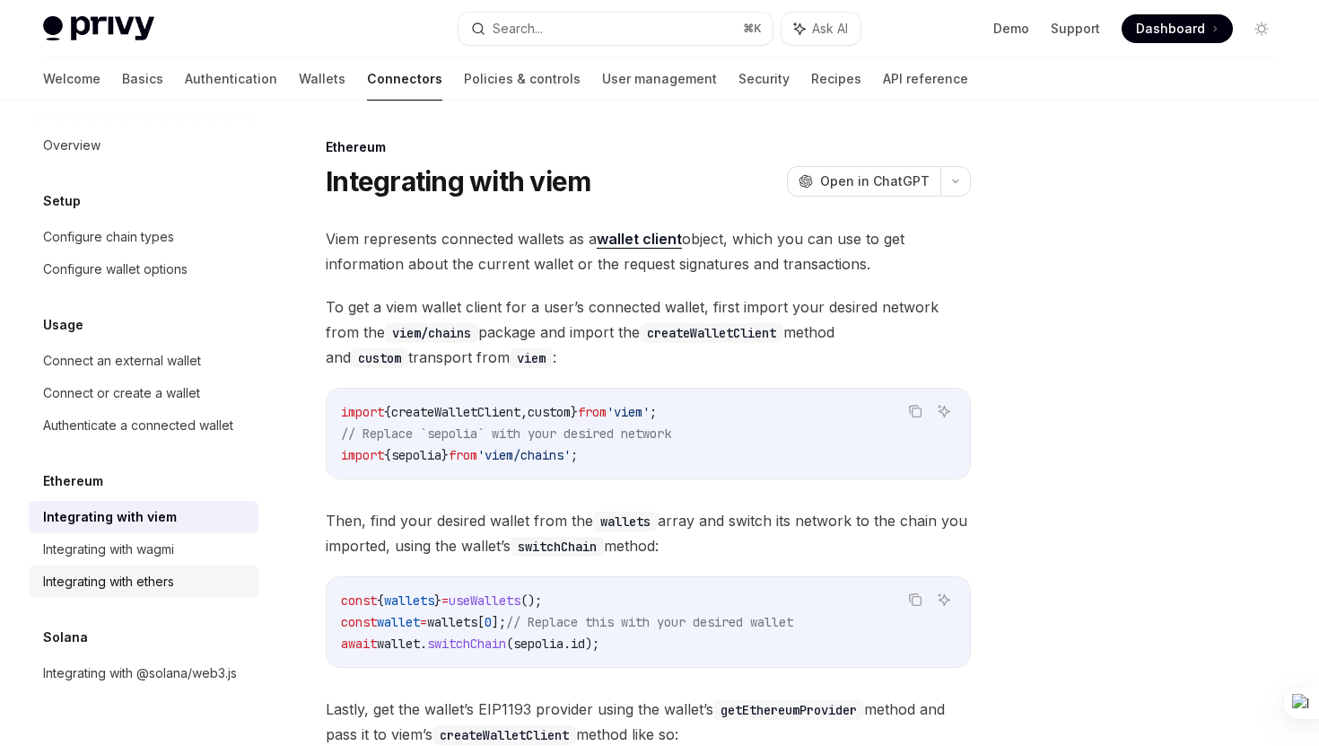
click at [171, 587] on div "Integrating with ethers" at bounding box center [108, 582] width 131 height 22
type textarea "*"
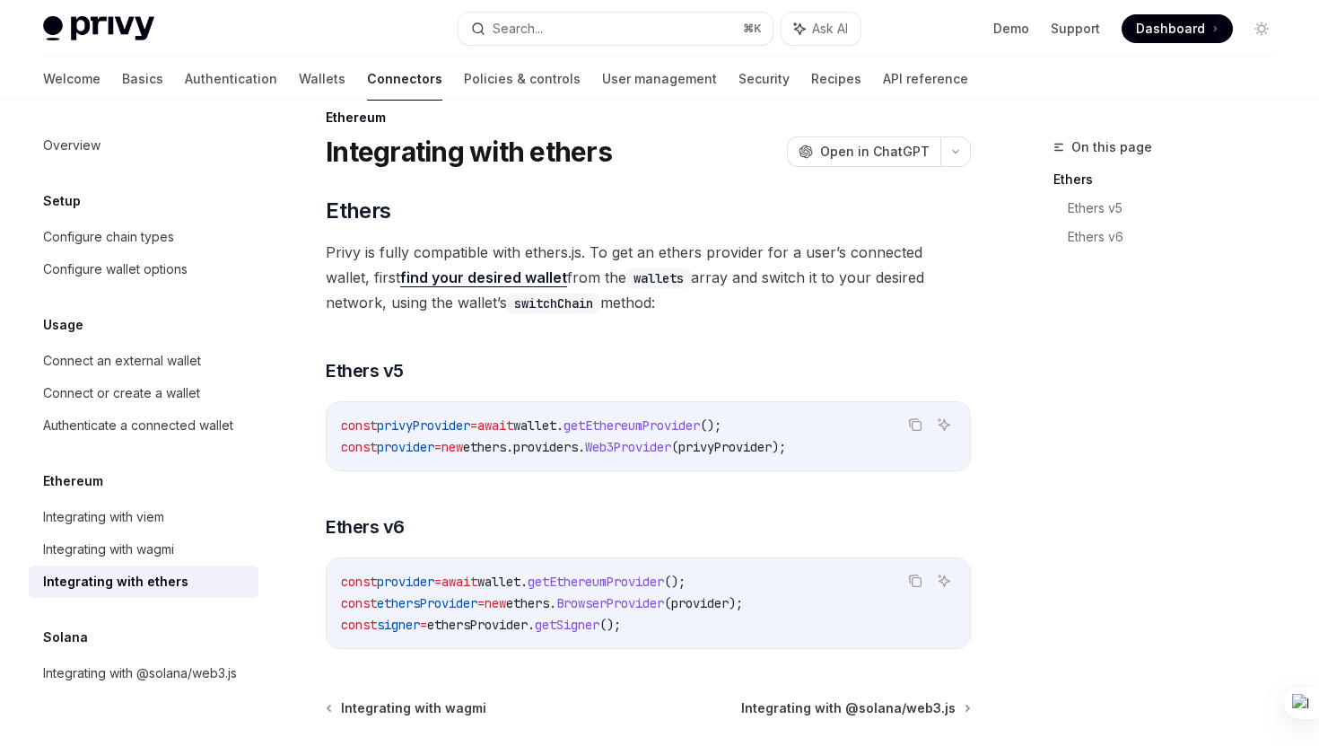
scroll to position [37, 0]
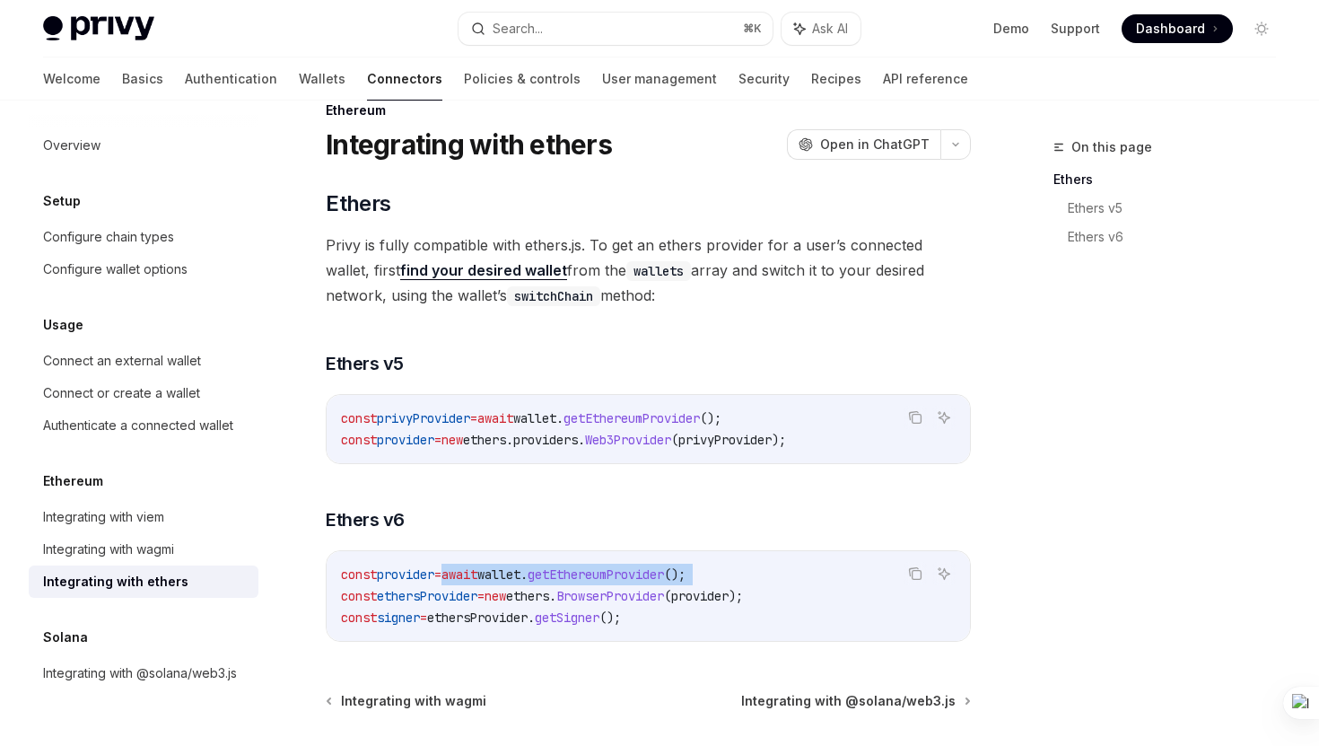
drag, startPoint x: 342, startPoint y: 596, endPoint x: 461, endPoint y: 567, distance: 122.8
click at [462, 567] on code "const provider = await wallet . getEthereumProvider (); const ethersProvider = …" at bounding box center [648, 596] width 615 height 65
click at [919, 569] on icon "Copy the contents from the code block" at bounding box center [915, 573] width 14 height 14
